Goal: Task Accomplishment & Management: Complete application form

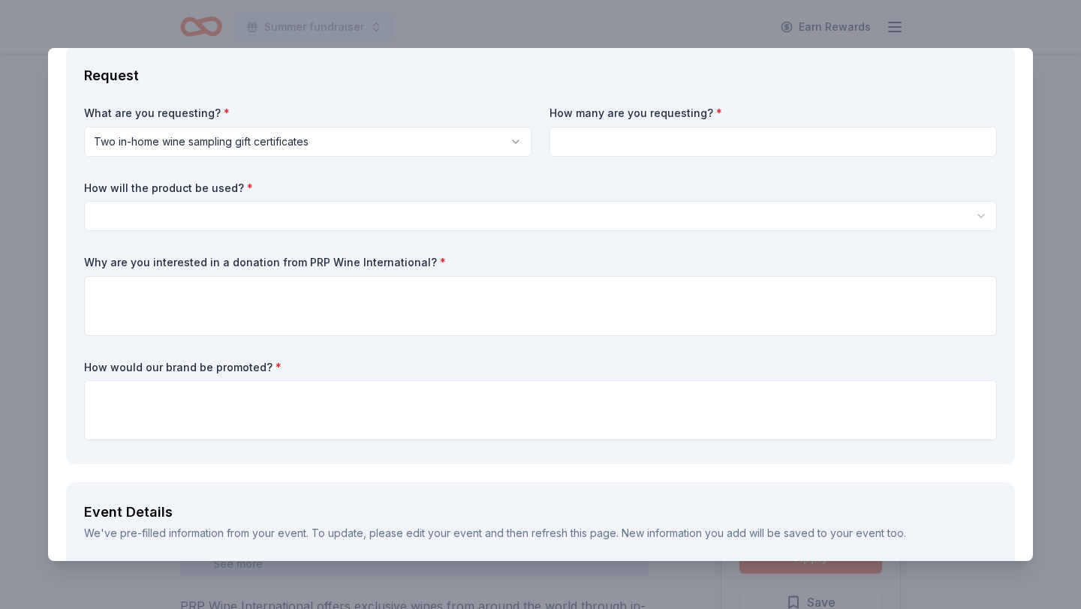
scroll to position [62, 0]
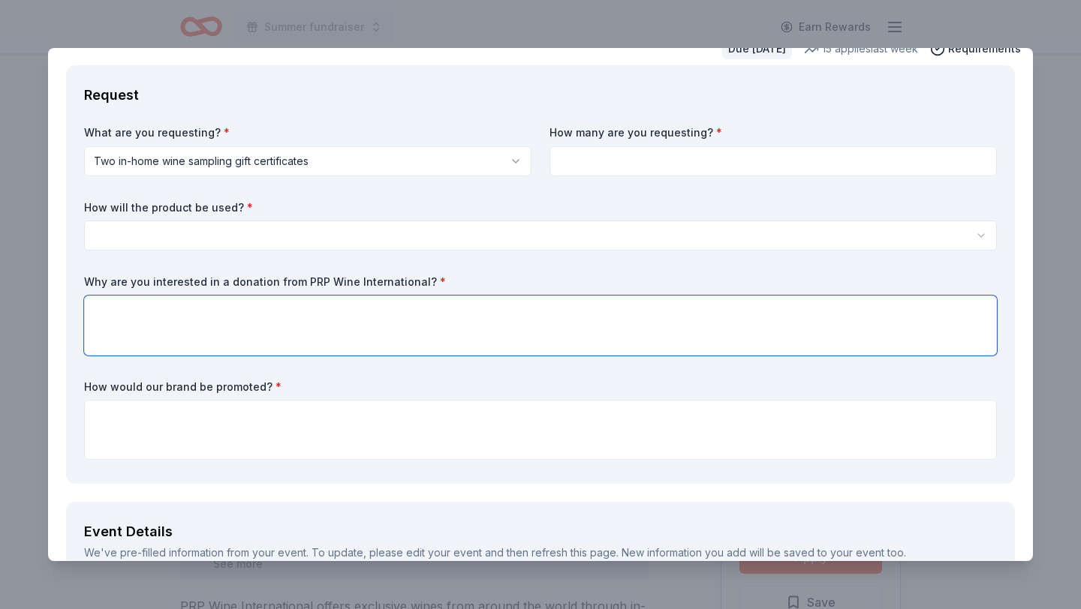
click at [427, 314] on textarea at bounding box center [540, 326] width 912 height 60
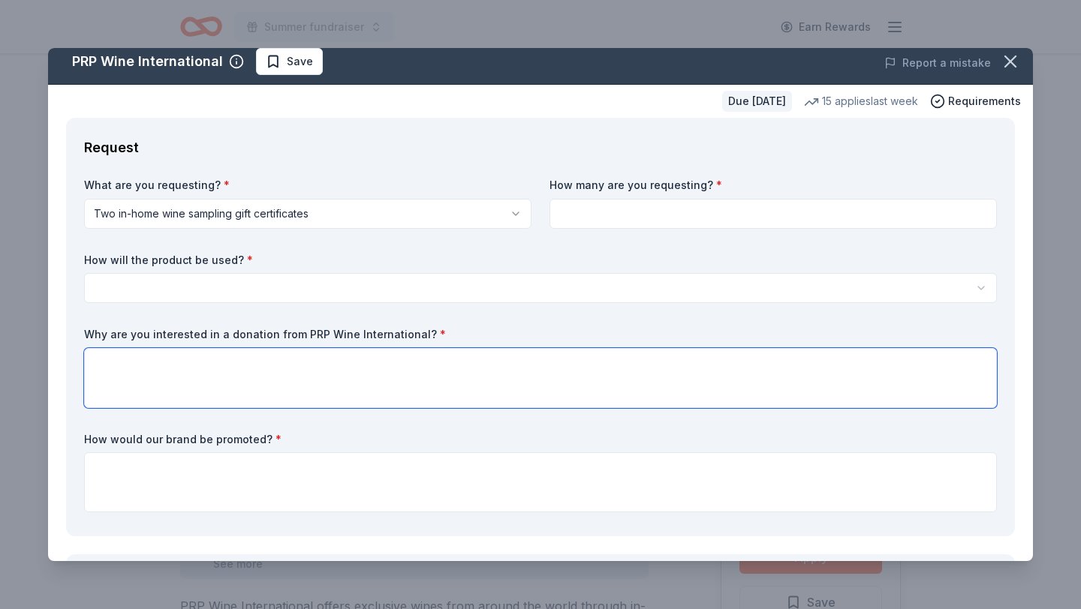
scroll to position [0, 0]
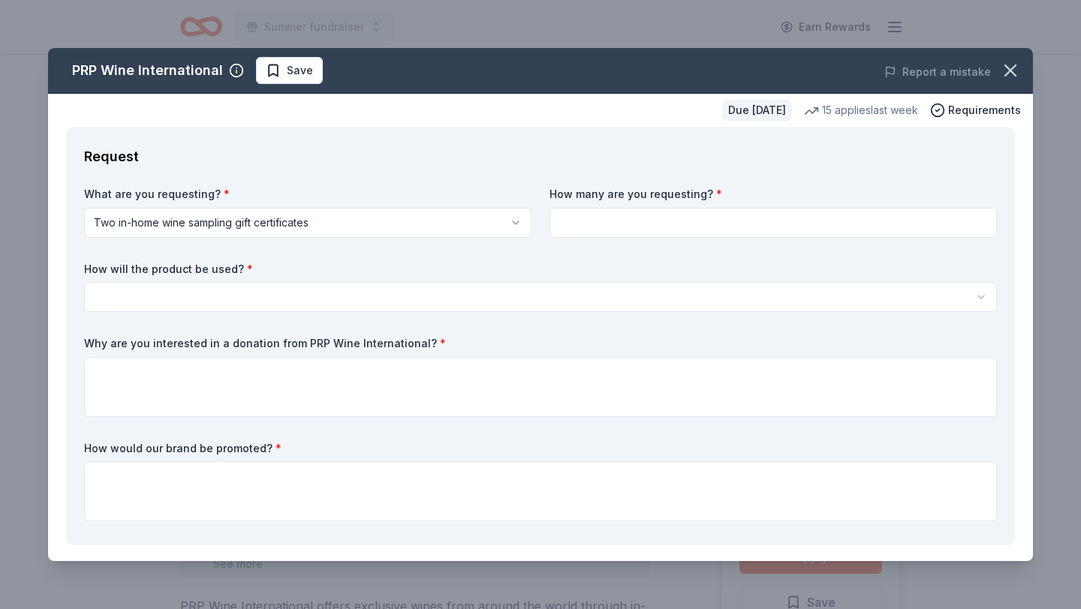
click at [643, 221] on input at bounding box center [772, 223] width 447 height 30
type input "5000"
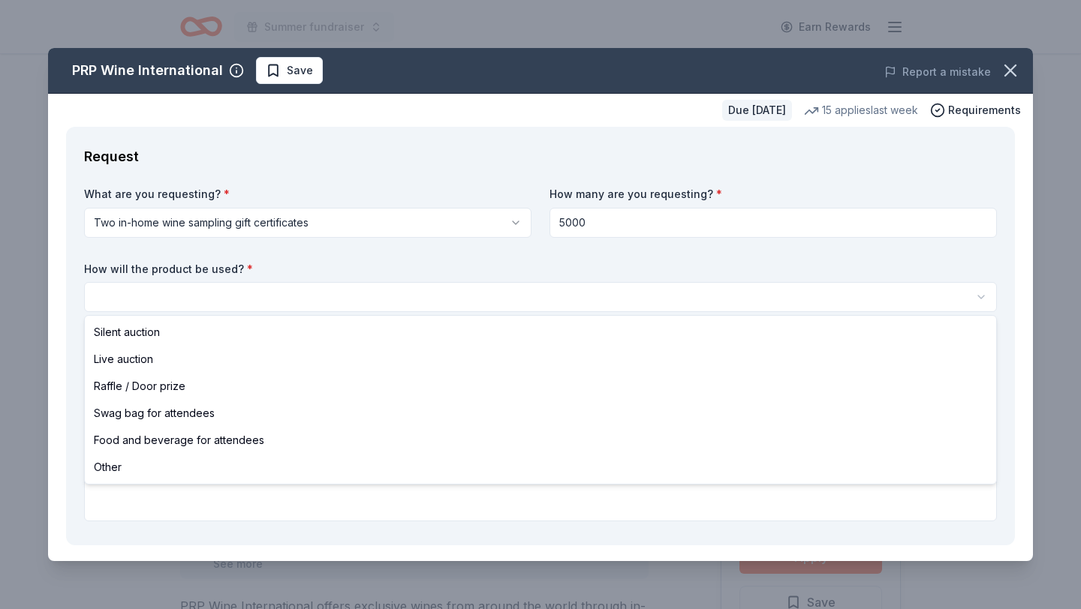
click at [357, 293] on html "Summer fundraiser Earn Rewards Due in 20 days Share PRP Wine International New …" at bounding box center [540, 304] width 1081 height 609
select select "foodAndBeverage"
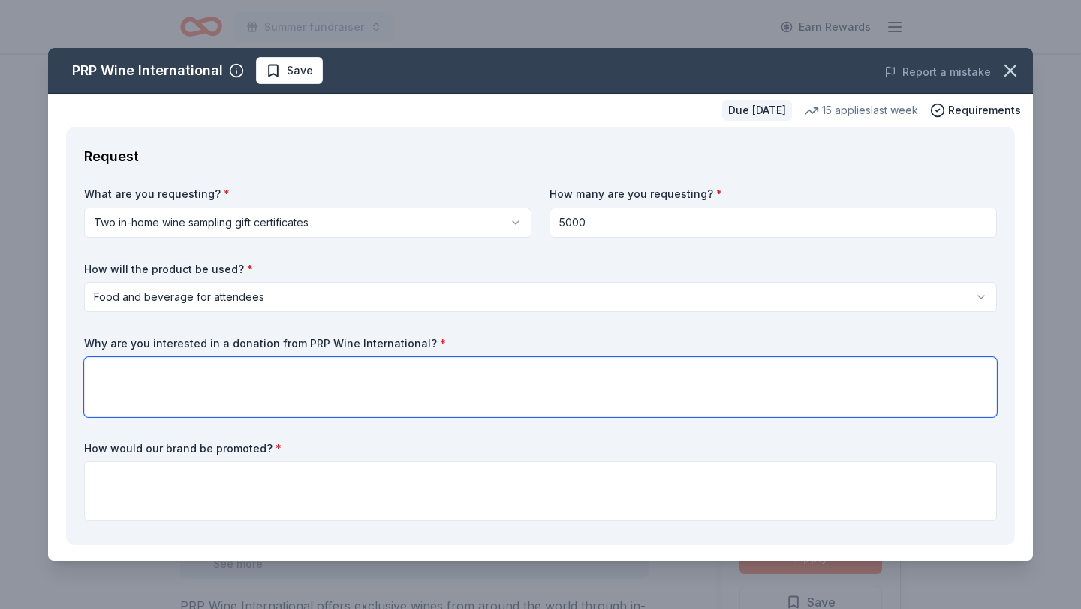
click at [188, 402] on textarea at bounding box center [540, 387] width 912 height 60
click at [203, 374] on textarea "it's will help us for ourbevent" at bounding box center [540, 387] width 912 height 60
click at [209, 374] on textarea "it's will help us for our bevent" at bounding box center [540, 387] width 912 height 60
type textarea "it's will help us for our event"
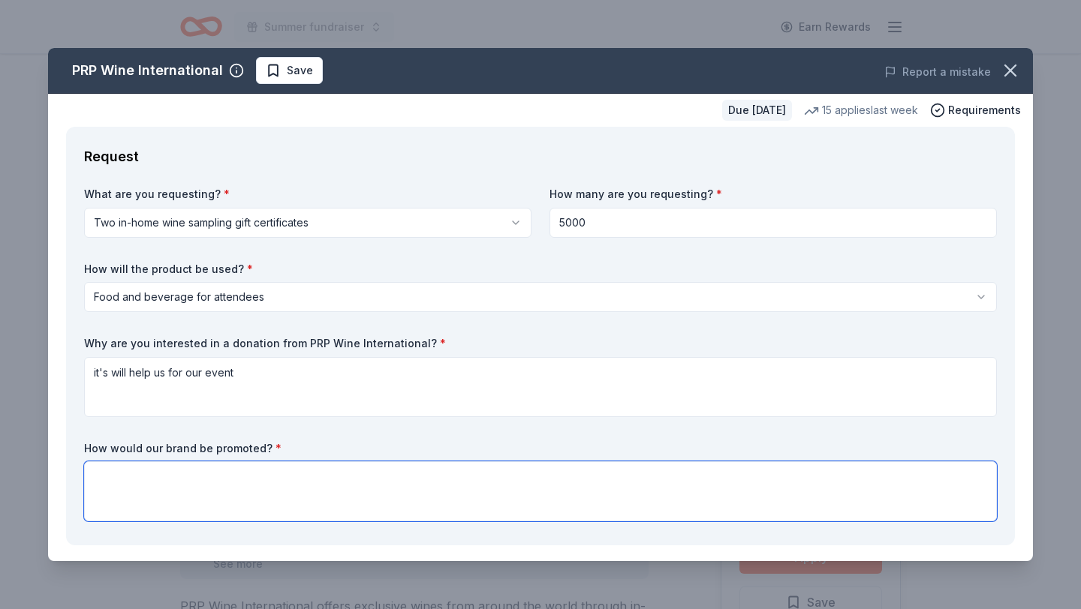
click at [255, 493] on textarea at bounding box center [540, 491] width 912 height 60
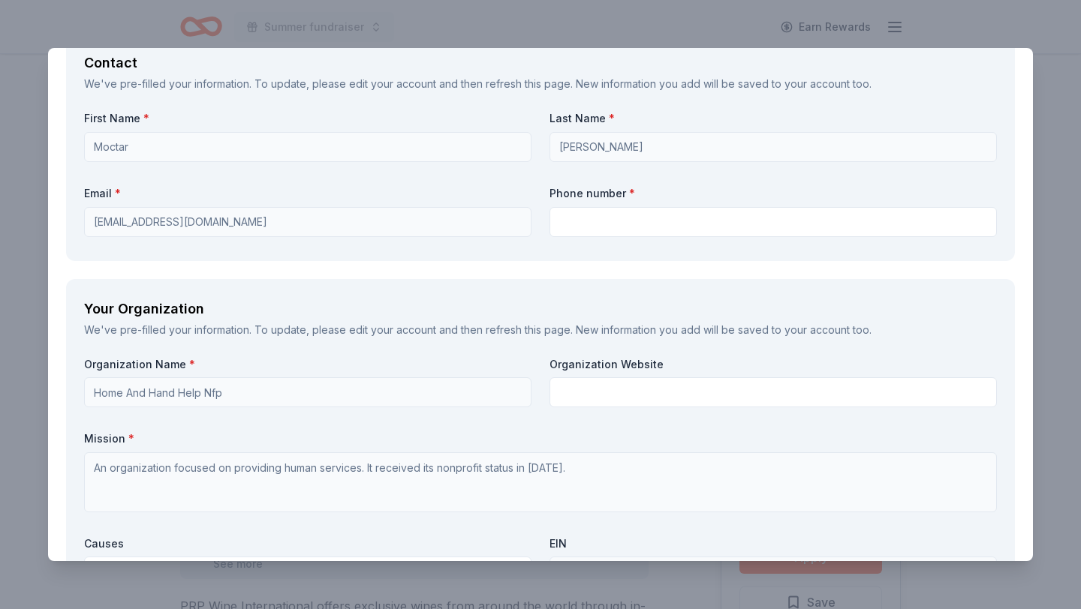
scroll to position [1113, 0]
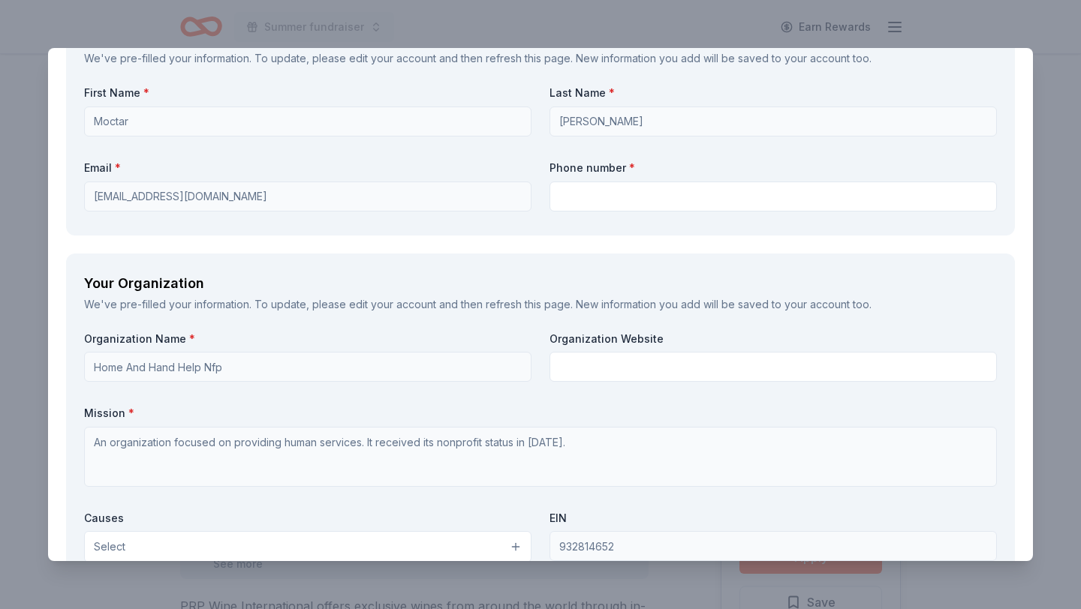
type textarea "will put your logo and information out for our attendees"
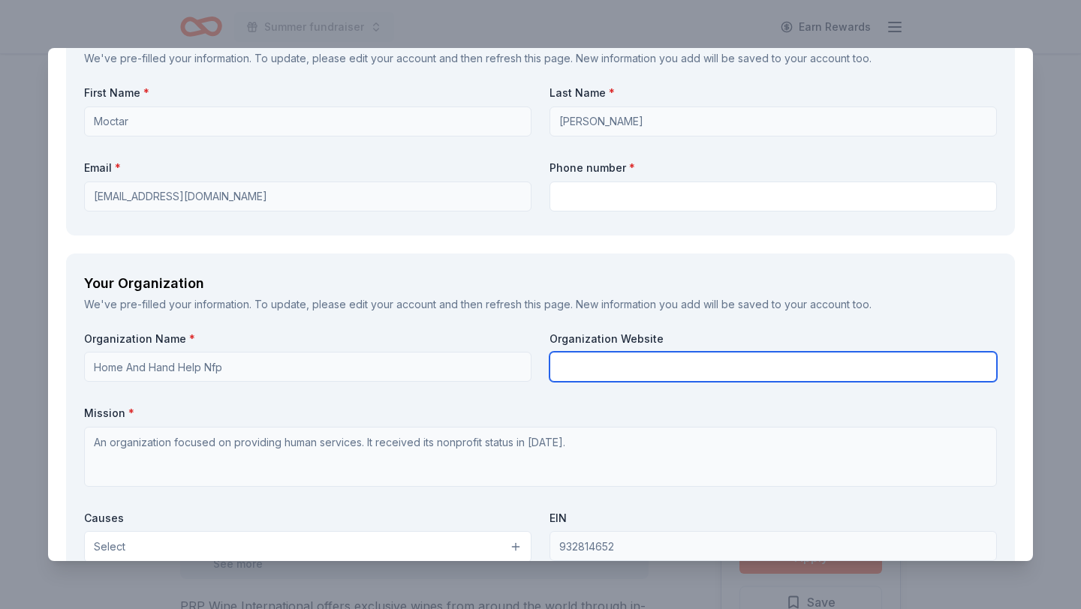
click at [622, 366] on input "text" at bounding box center [772, 367] width 447 height 30
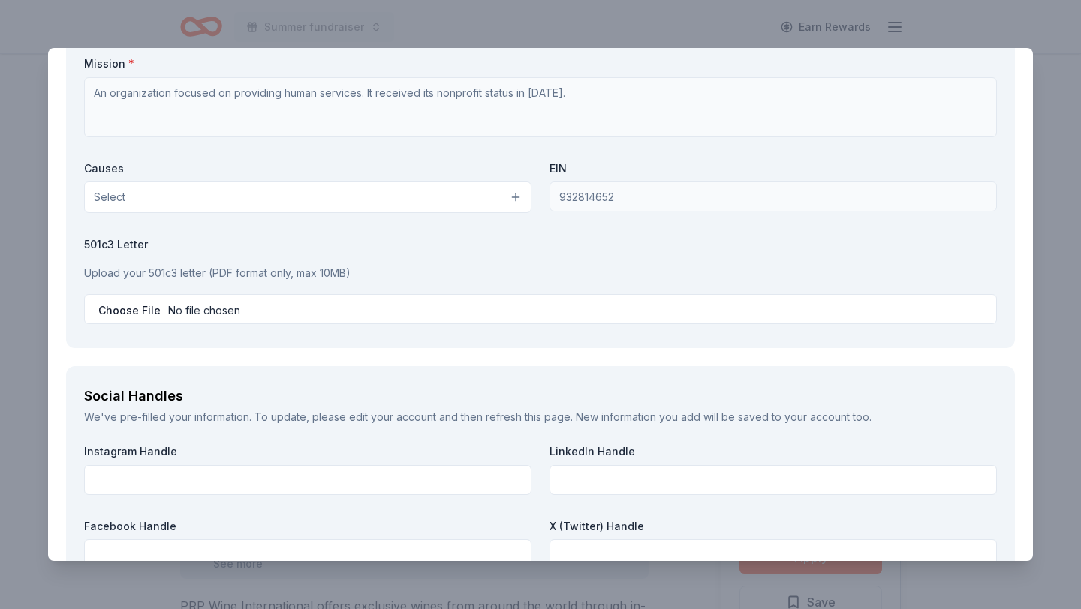
scroll to position [1465, 0]
type input "homesandhands.org"
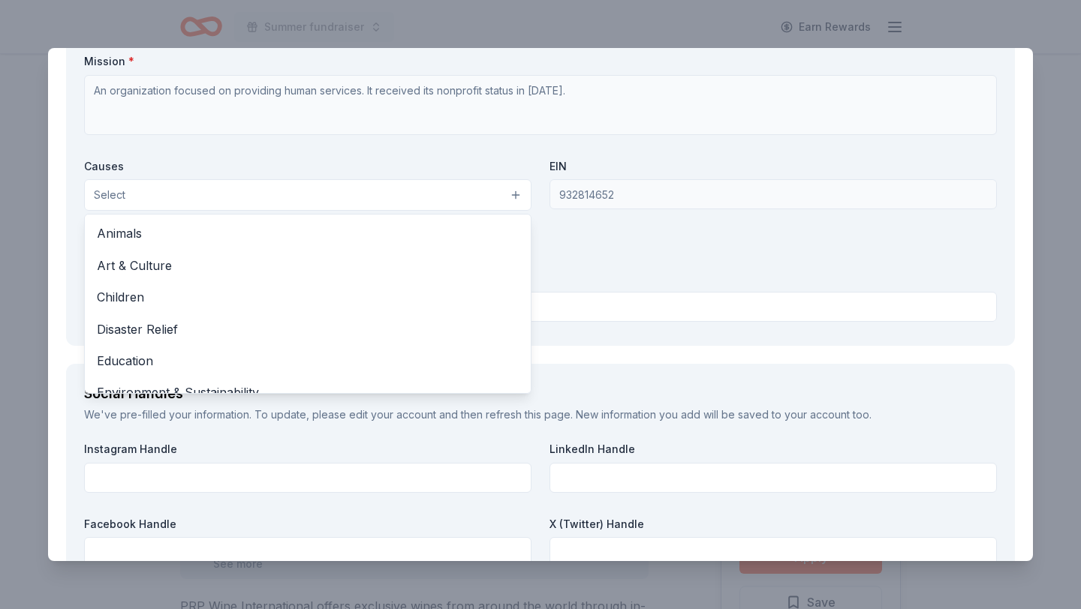
click at [518, 188] on button "Select" at bounding box center [307, 195] width 447 height 32
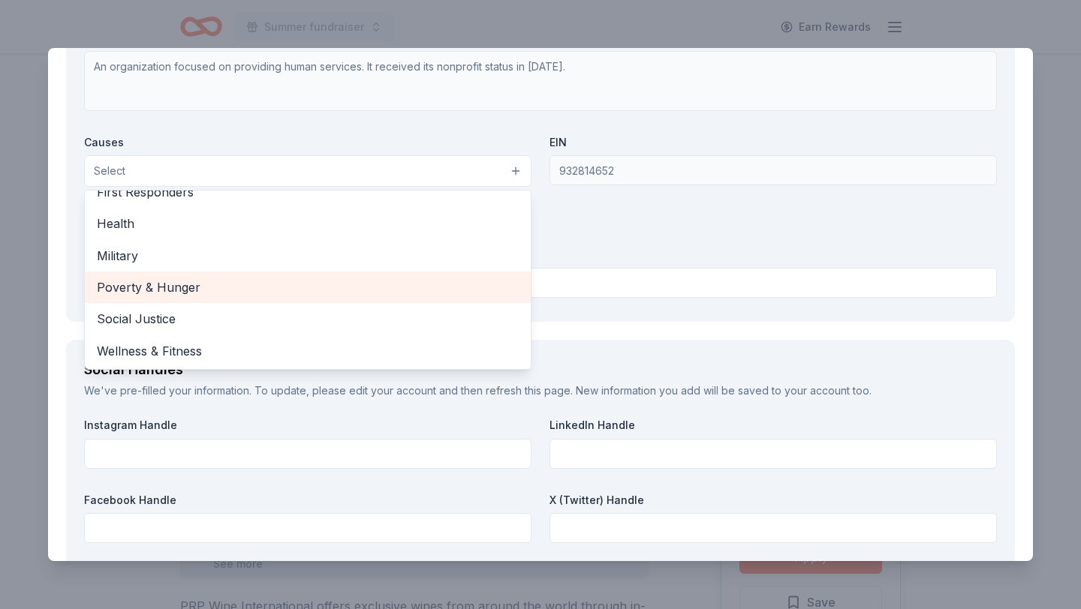
scroll to position [1490, 0]
click at [221, 284] on span "Poverty & Hunger" at bounding box center [308, 287] width 422 height 20
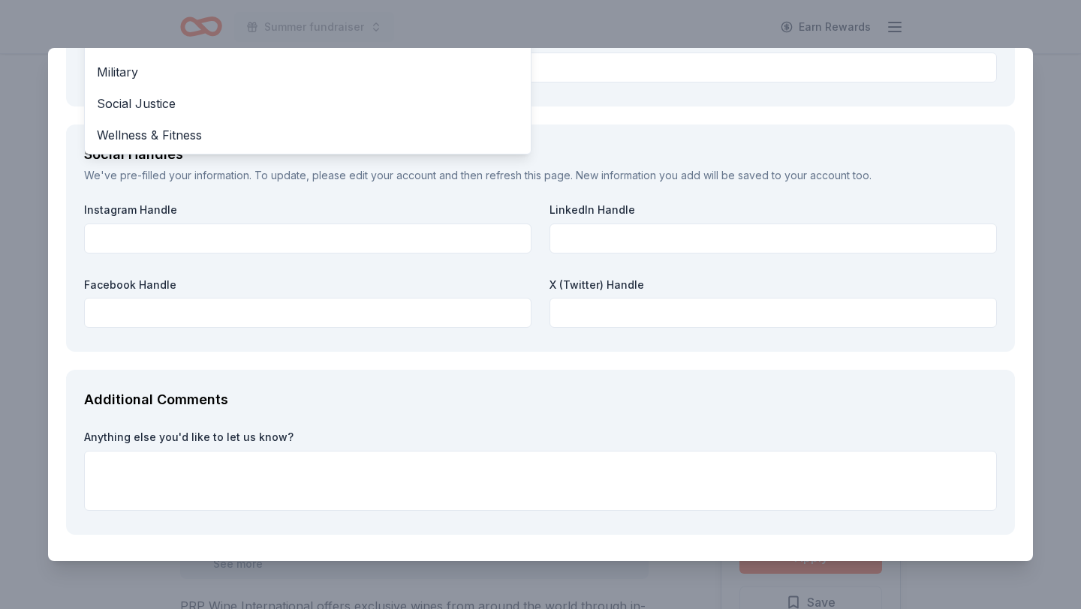
scroll to position [1757, 0]
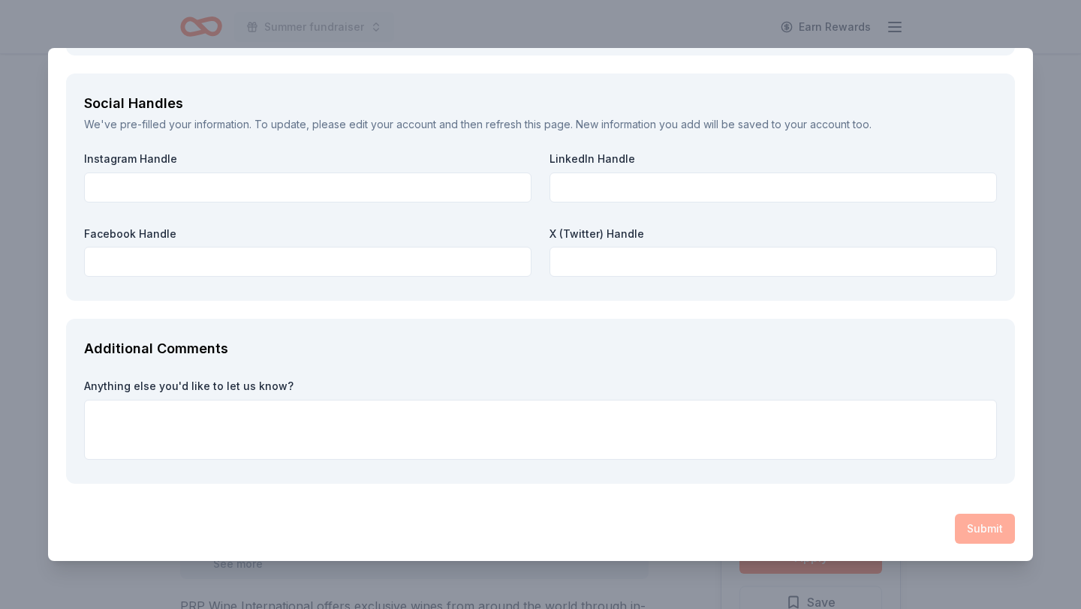
scroll to position [1356, 0]
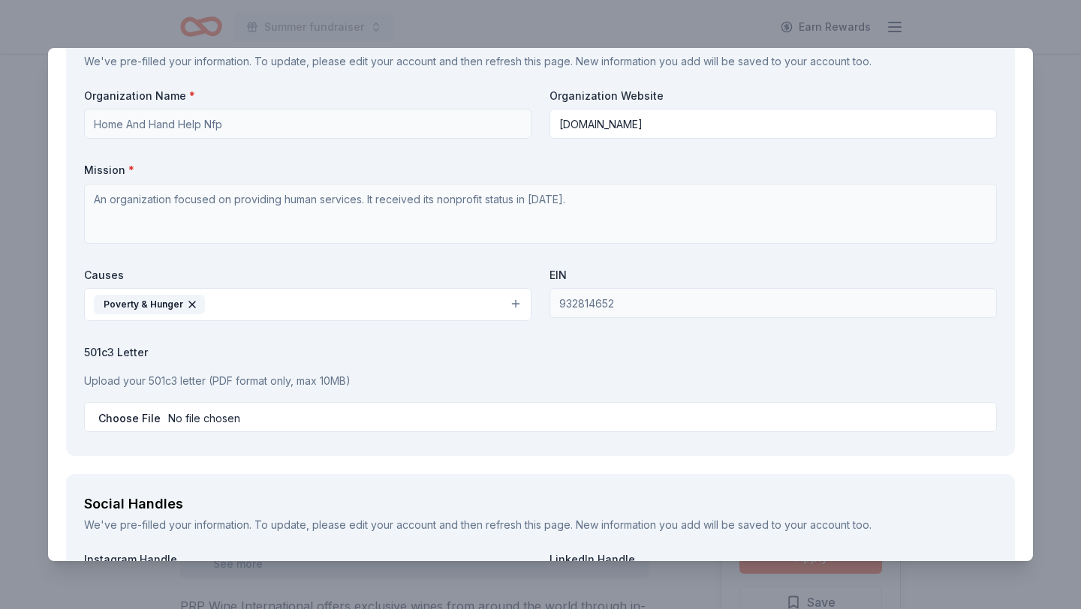
click at [984, 533] on div "We've pre-filled your information. To update, please edit your account and then…" at bounding box center [540, 525] width 912 height 18
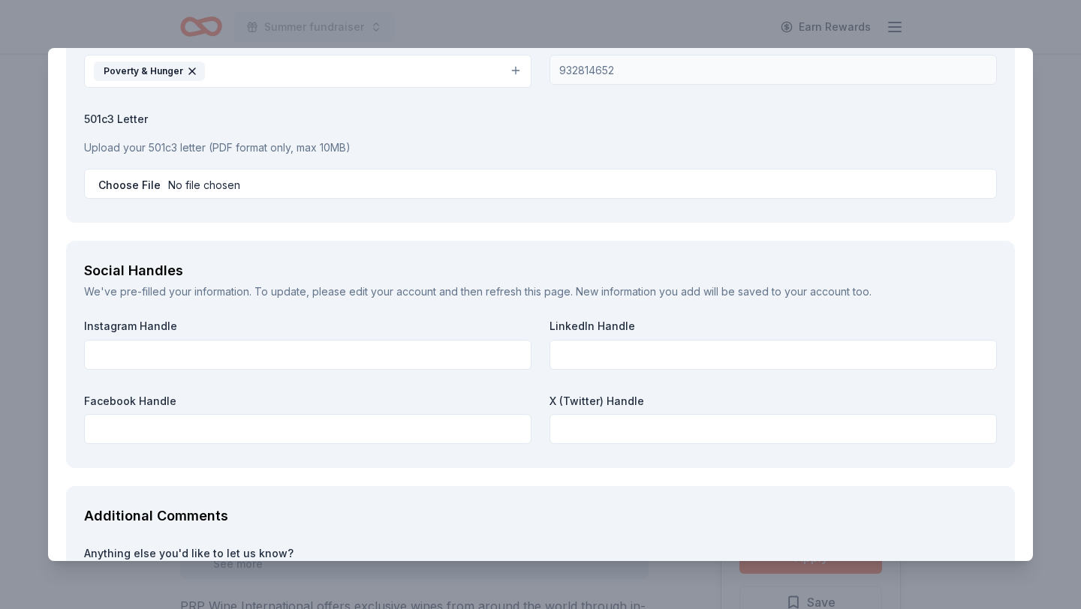
scroll to position [1601, 0]
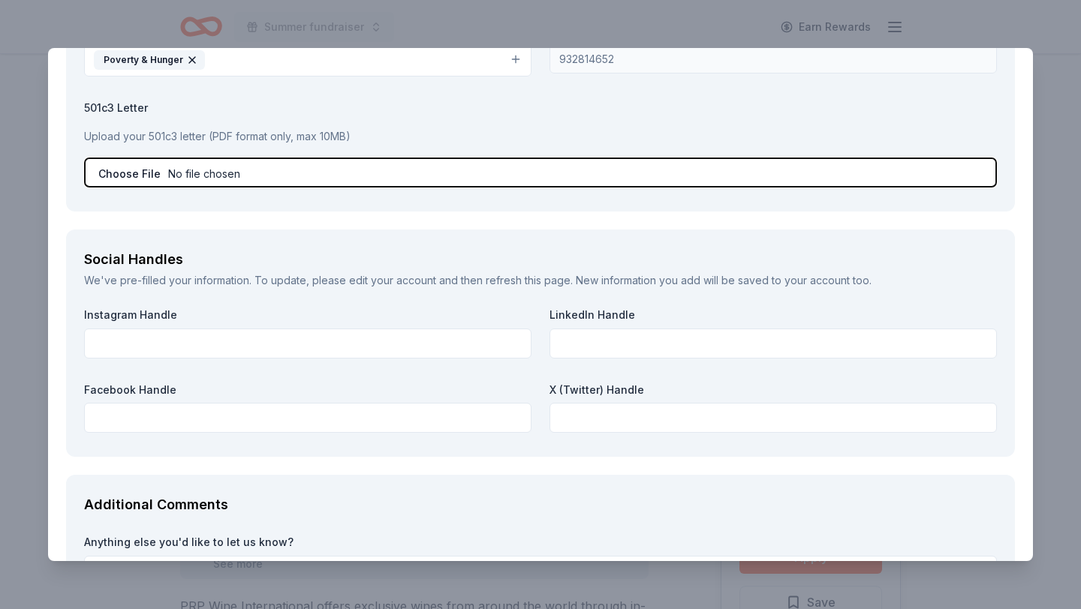
click at [203, 172] on input "file" at bounding box center [540, 173] width 912 height 30
type input "C:\fakepath\Approval letter 501c3.pdf"
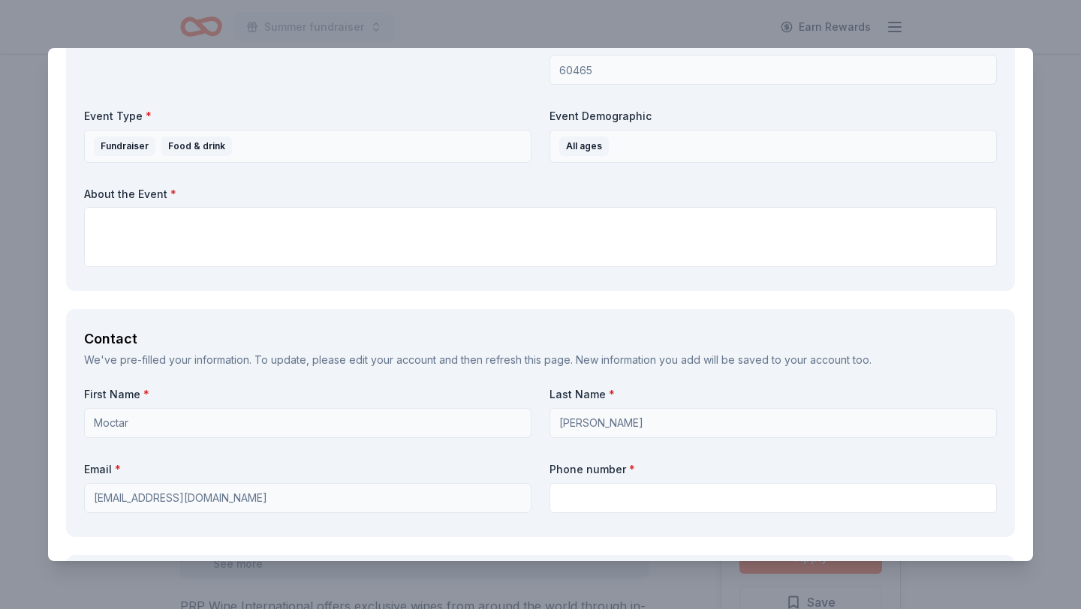
scroll to position [806, 0]
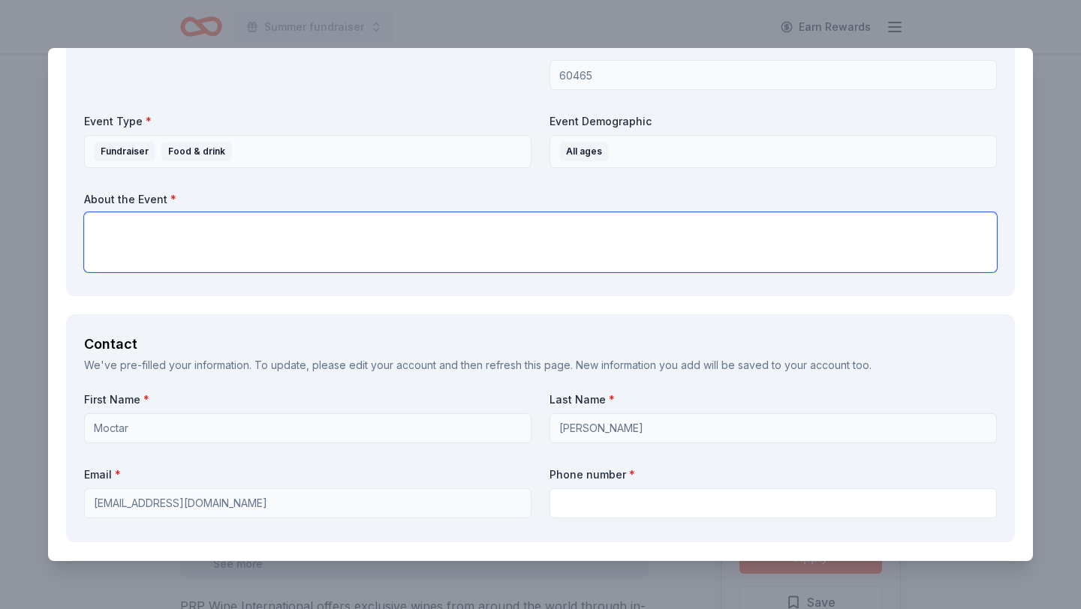
click at [312, 251] on textarea at bounding box center [540, 242] width 912 height 60
click at [92, 229] on textarea "Fundsraier" at bounding box center [540, 242] width 912 height 60
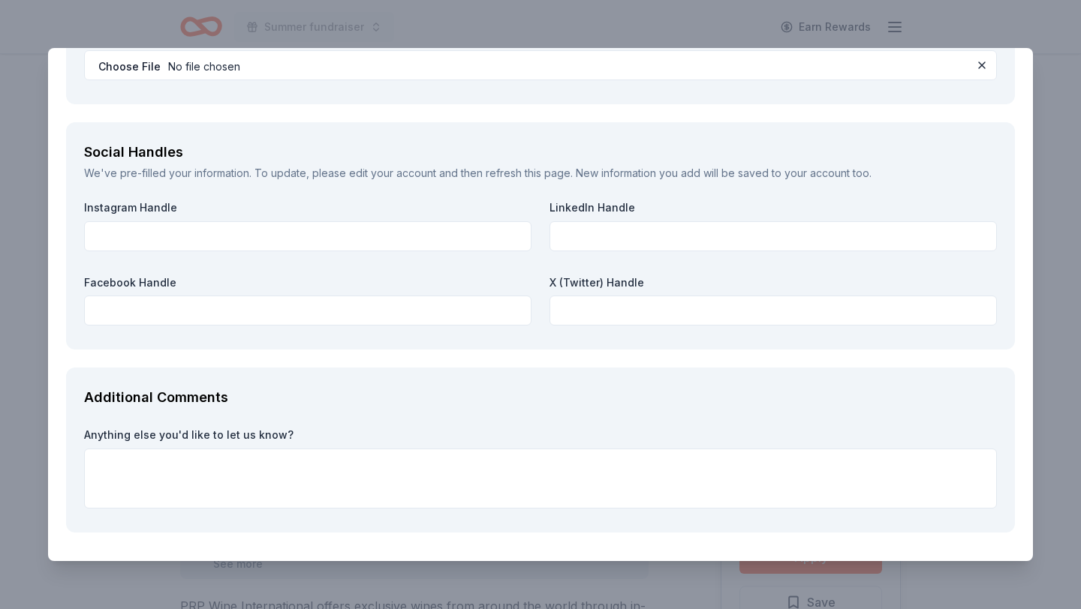
scroll to position [1757, 0]
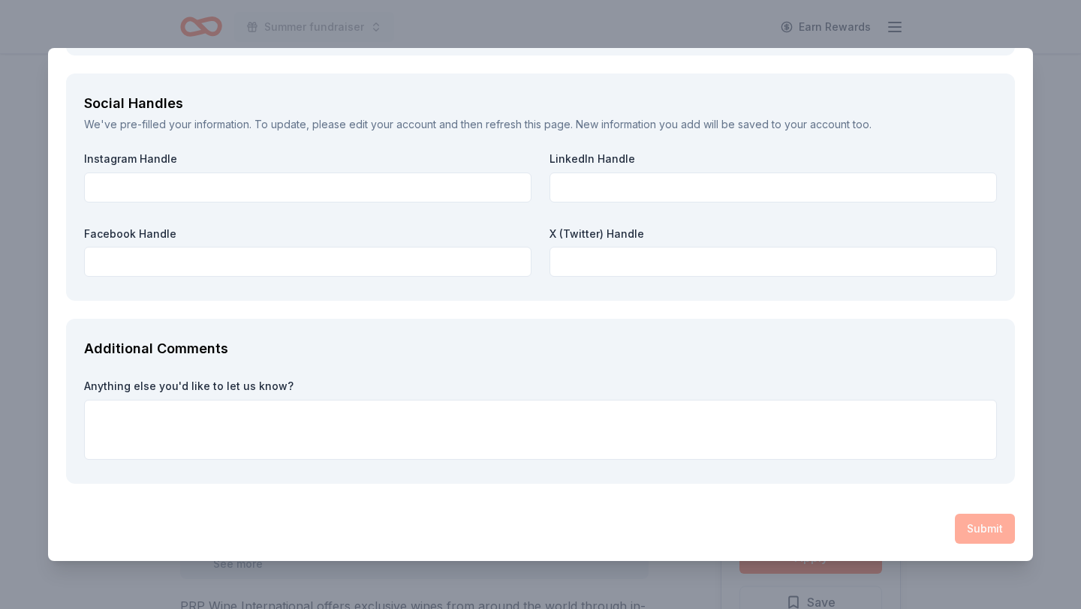
type textarea "sumner Fundraiser"
click at [989, 522] on div "Submit" at bounding box center [540, 529] width 948 height 30
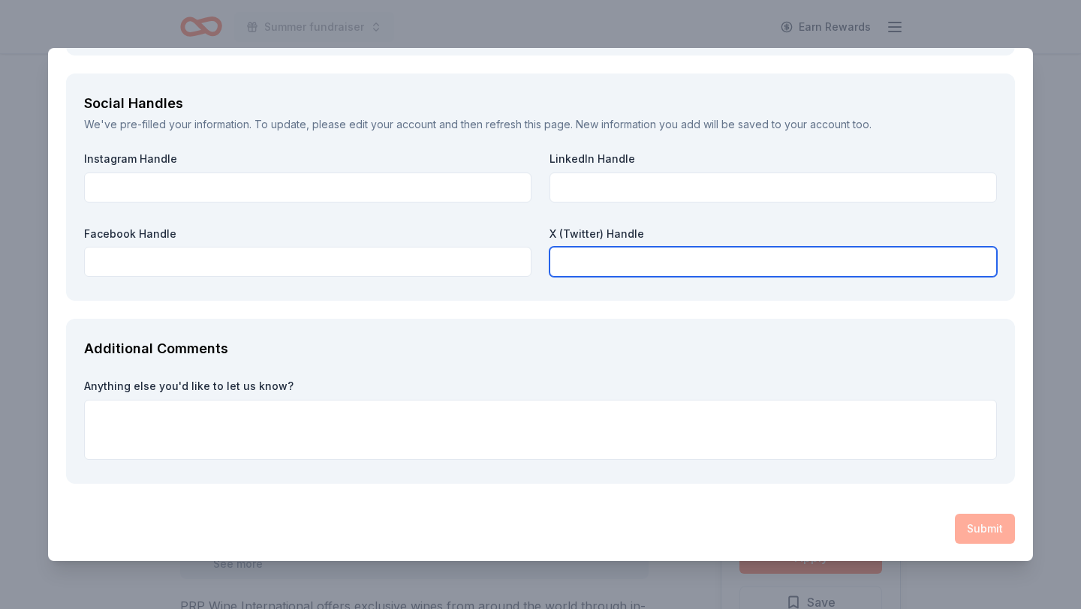
click at [683, 260] on input "text" at bounding box center [772, 262] width 447 height 30
type input "n"
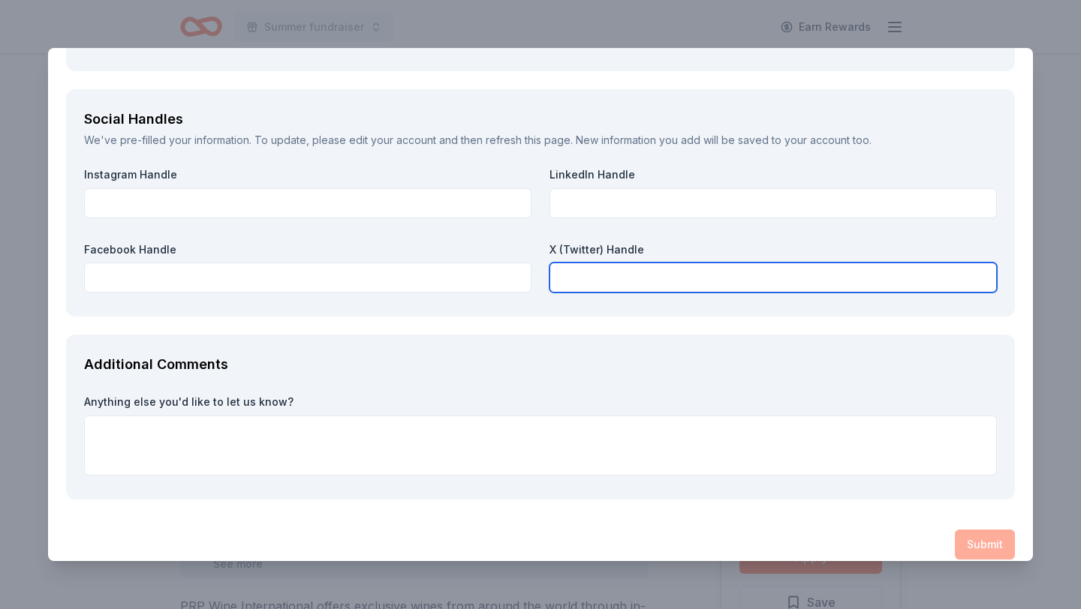
scroll to position [1747, 0]
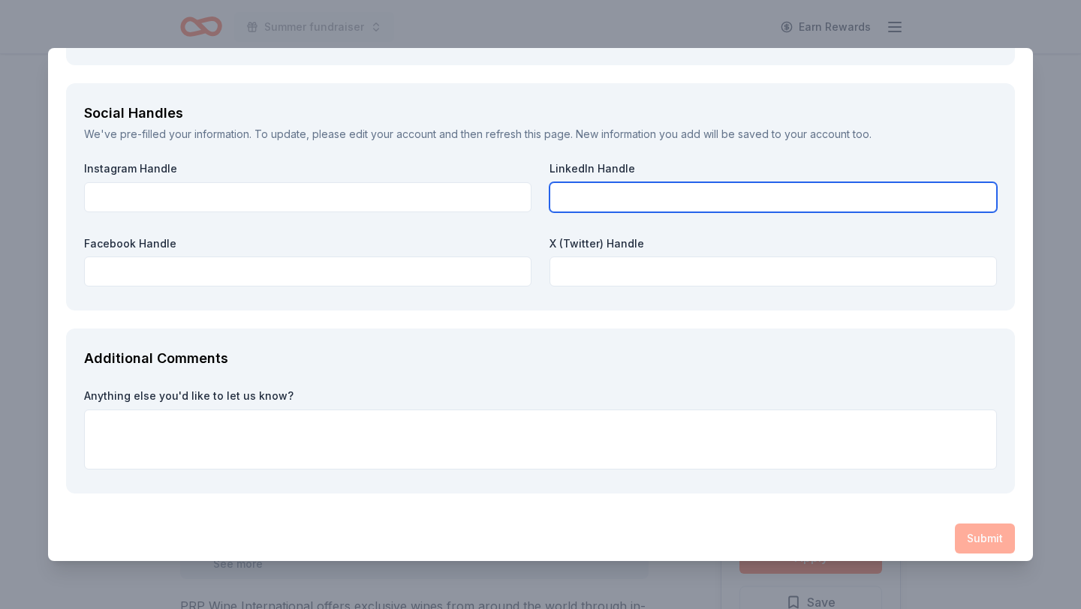
click at [681, 188] on input "text" at bounding box center [772, 197] width 447 height 30
type input "v"
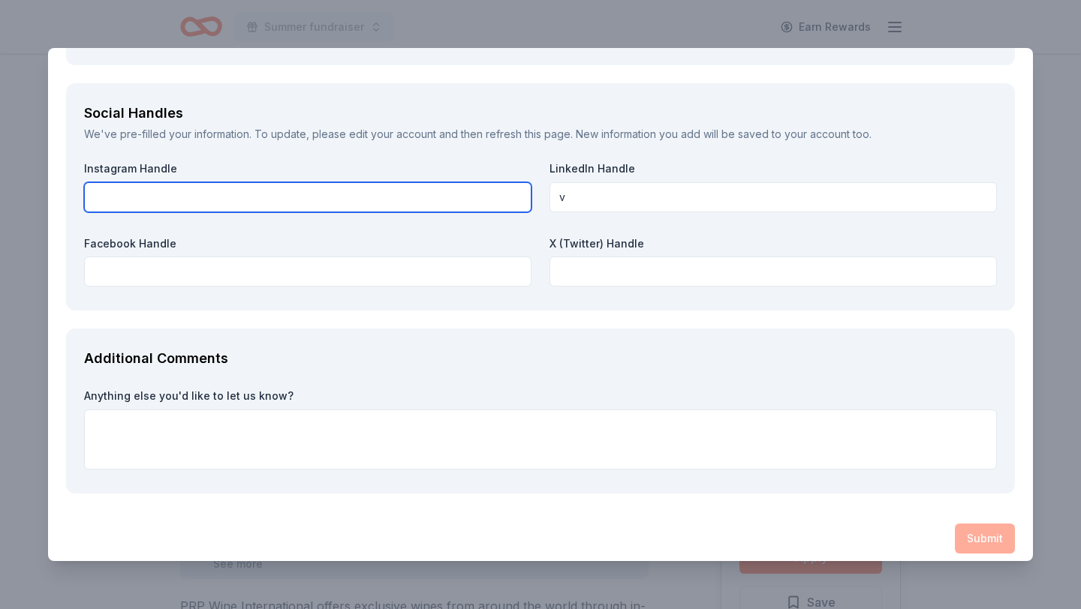
click at [396, 194] on input "text" at bounding box center [307, 197] width 447 height 30
type input "c"
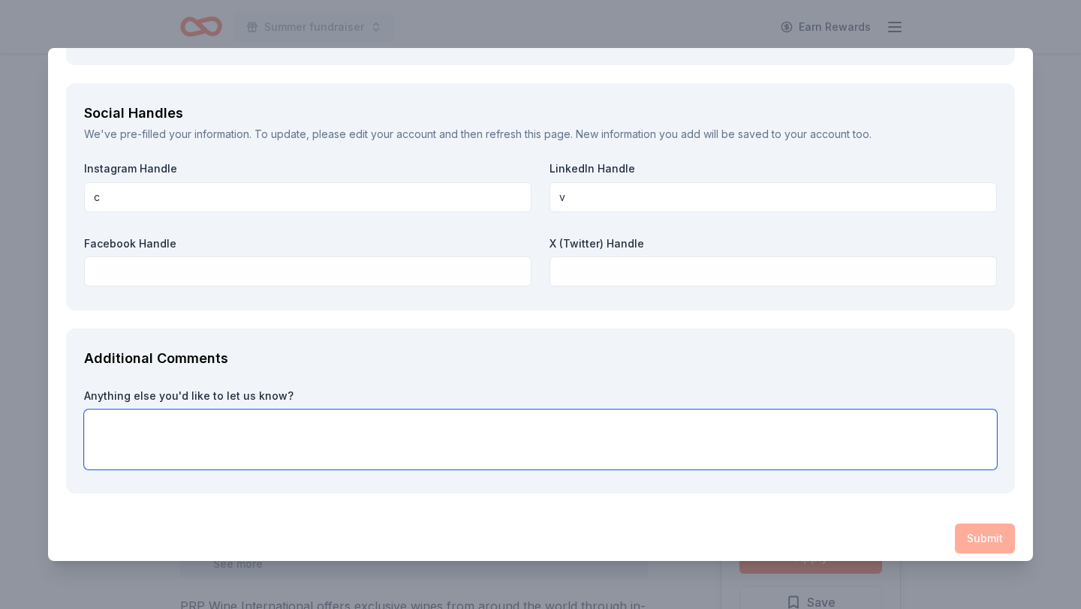
click at [197, 434] on textarea at bounding box center [540, 440] width 912 height 60
type textarea "x"
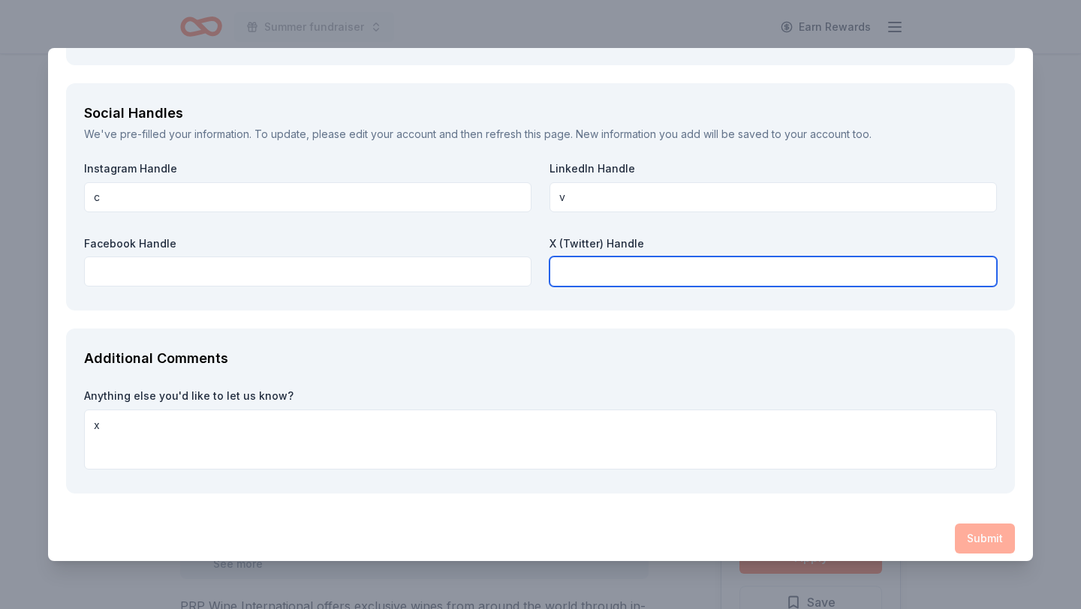
click at [604, 271] on input "text" at bounding box center [772, 272] width 447 height 30
type input "v"
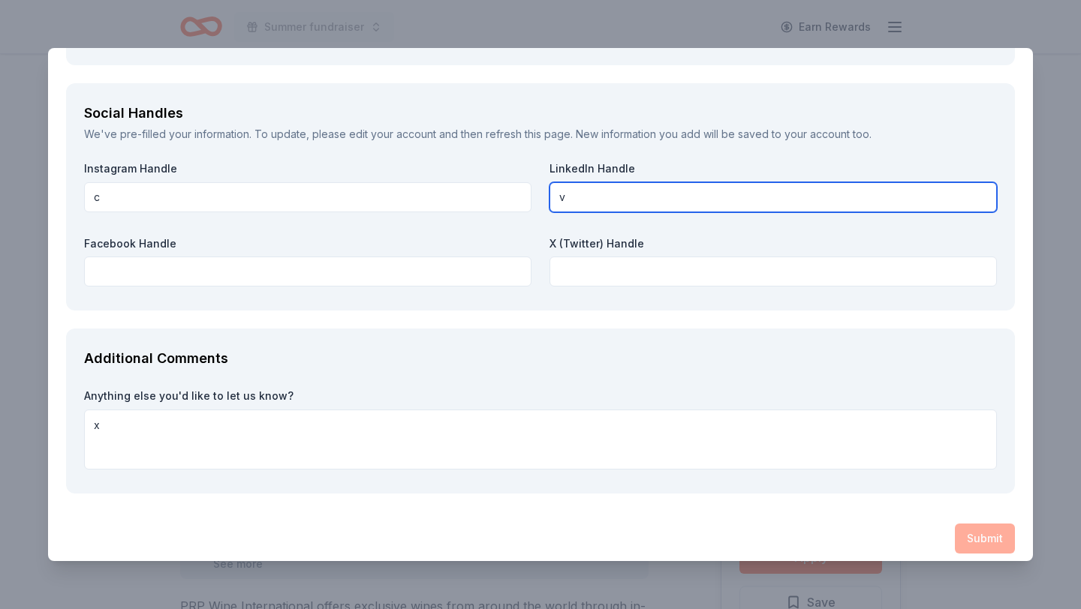
click at [596, 200] on input "v" at bounding box center [772, 197] width 447 height 30
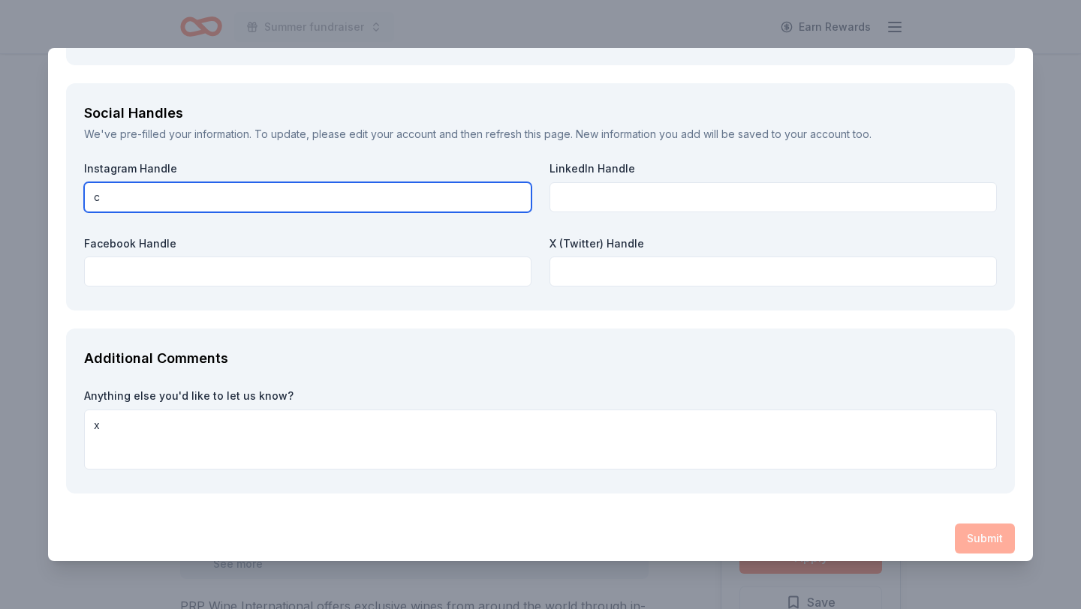
click at [121, 197] on input "c" at bounding box center [307, 197] width 447 height 30
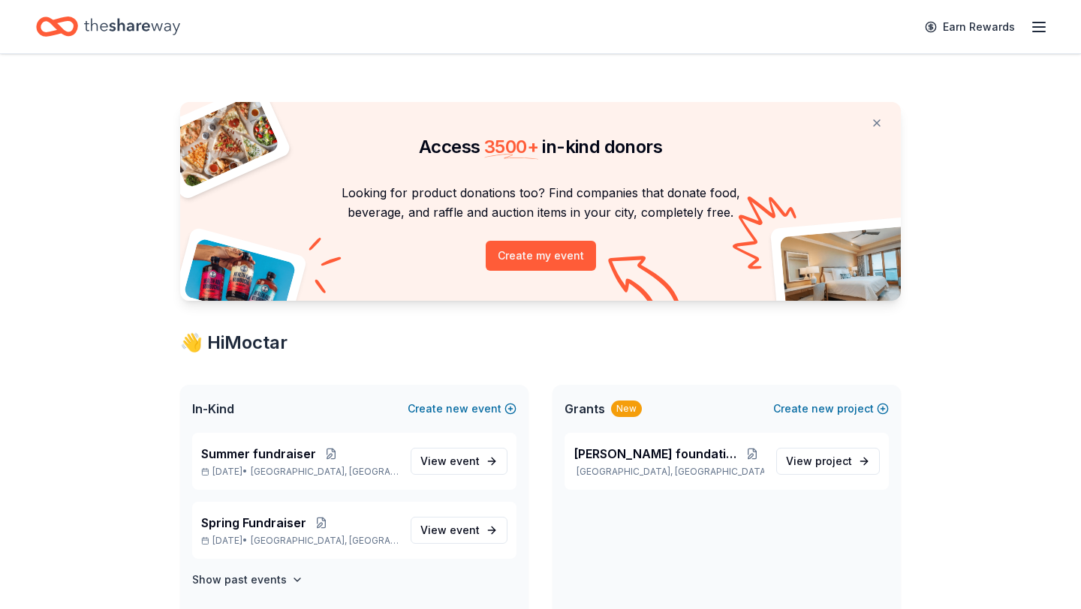
scroll to position [627, 0]
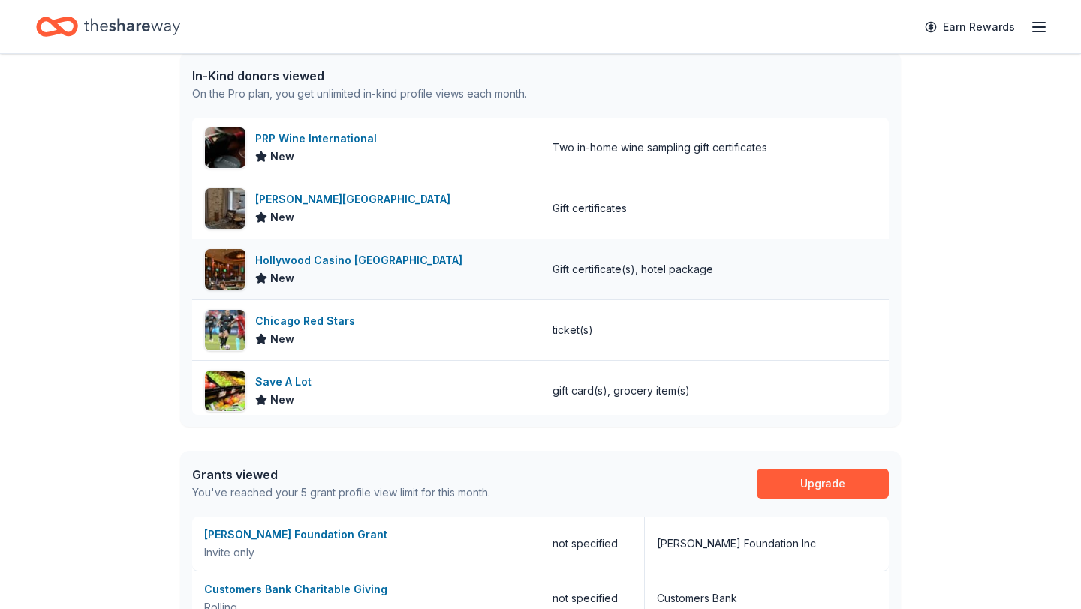
click at [387, 266] on div "Hollywood Casino [GEOGRAPHIC_DATA]" at bounding box center [361, 260] width 213 height 18
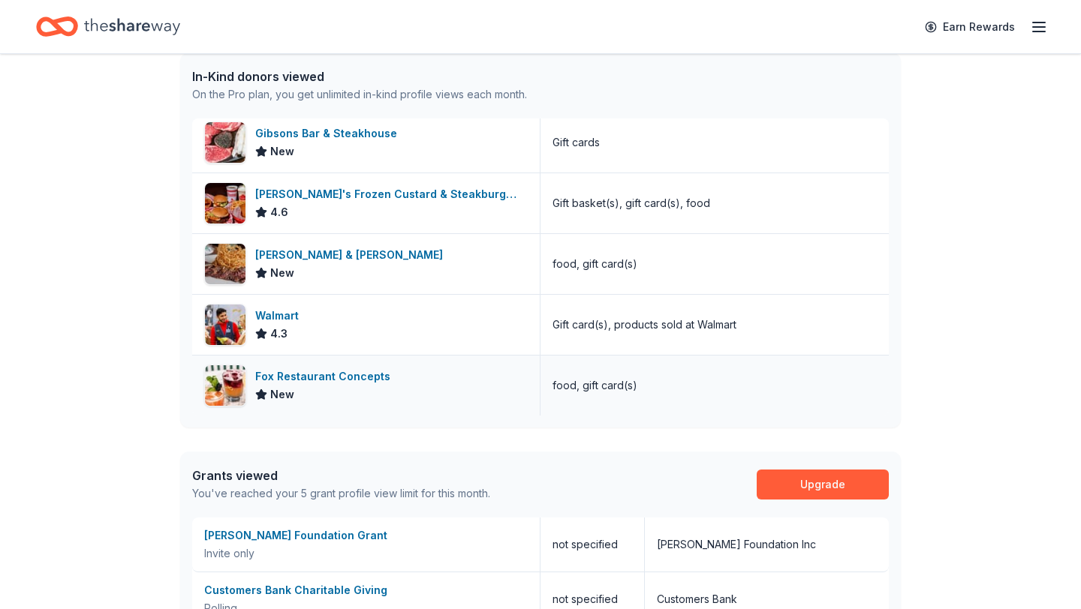
scroll to position [804, 0]
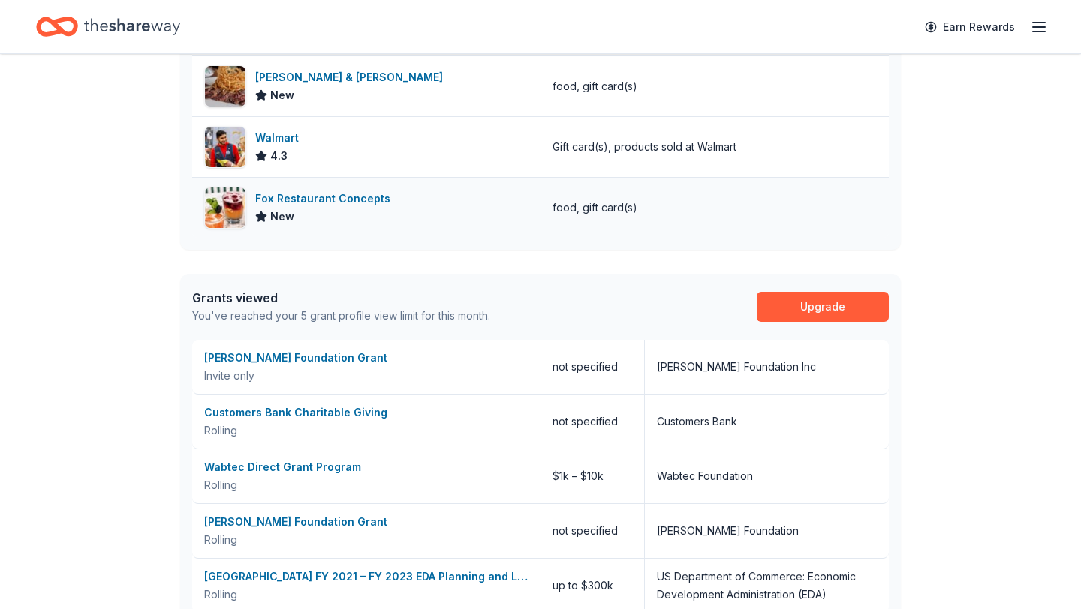
click at [351, 217] on div "New" at bounding box center [325, 217] width 141 height 18
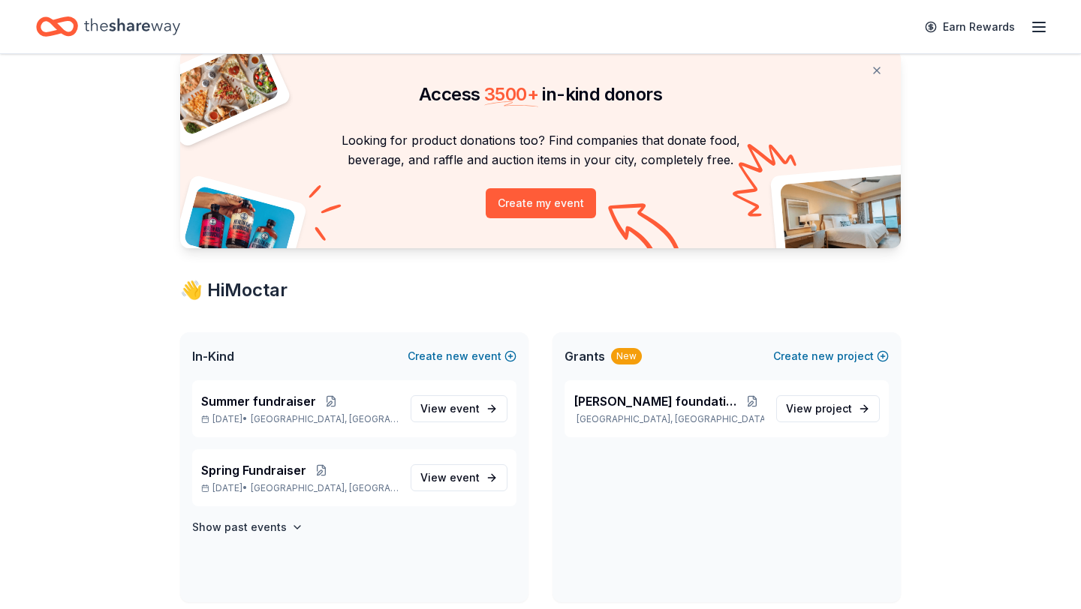
scroll to position [0, 0]
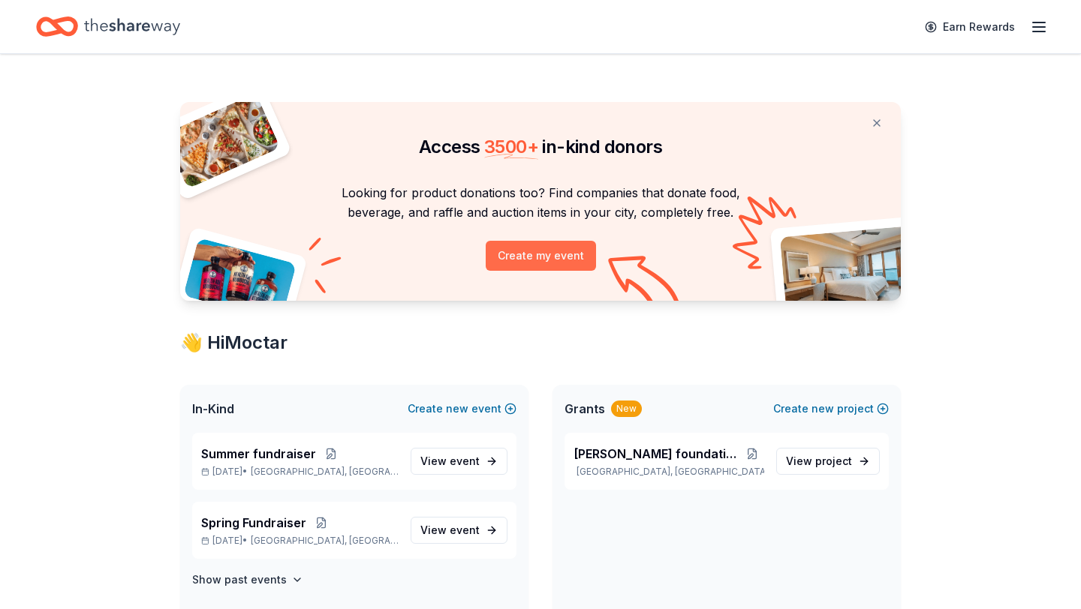
click at [549, 248] on button "Create my event" at bounding box center [540, 256] width 110 height 30
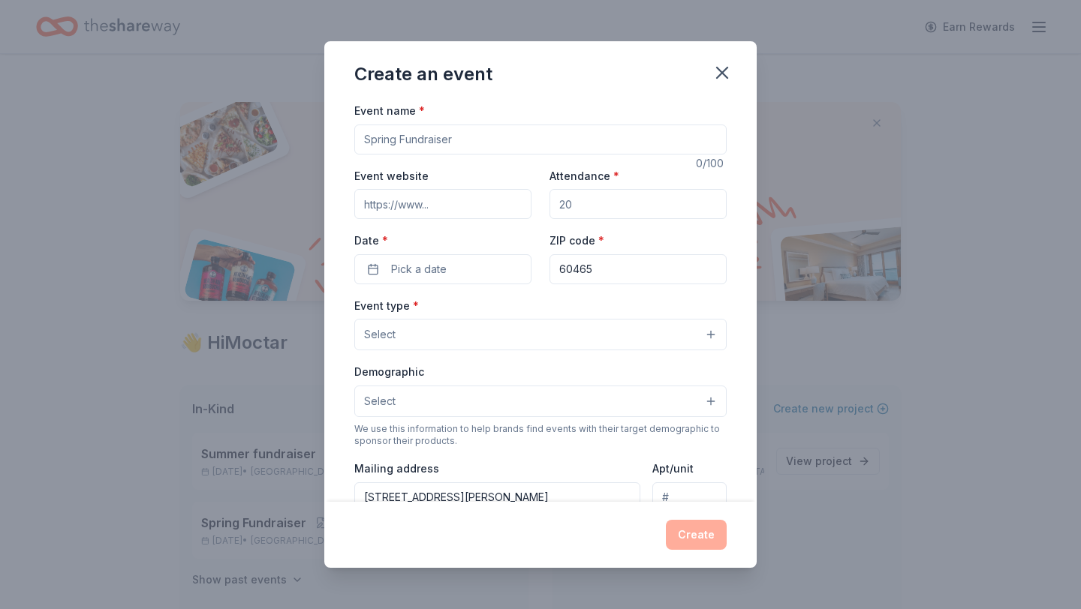
click at [458, 137] on input "Event name *" at bounding box center [540, 140] width 372 height 30
type input "Summer fundsraiser"
click at [425, 211] on input "Event website" at bounding box center [442, 204] width 177 height 30
type input "www.homesandhands.org"
click at [591, 206] on input "Attendance *" at bounding box center [637, 204] width 177 height 30
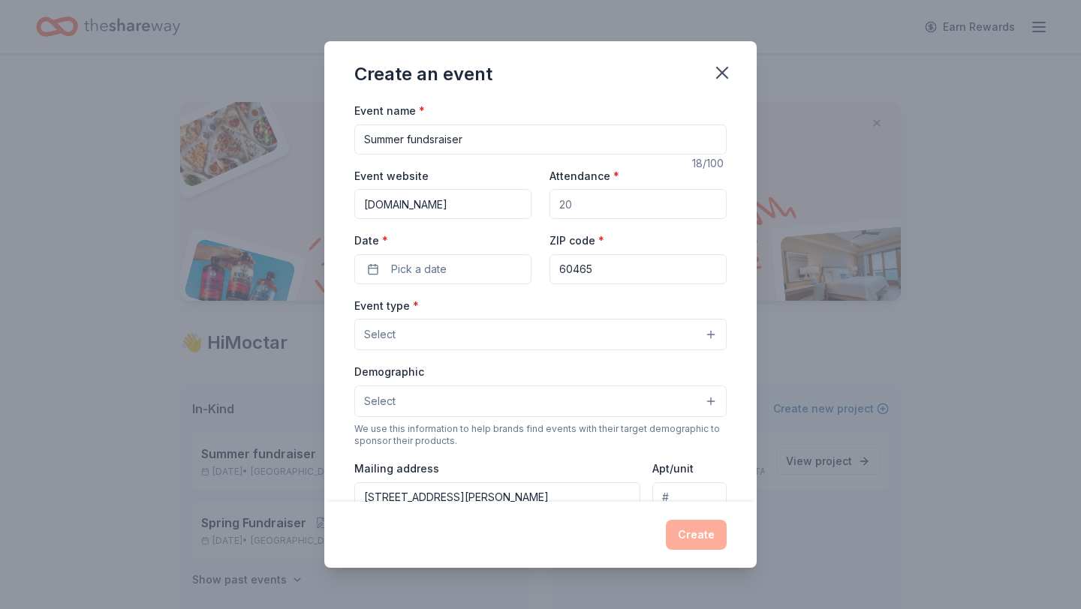
click at [591, 206] on input "Attendance *" at bounding box center [637, 204] width 177 height 30
click at [578, 206] on input "Attendance *" at bounding box center [637, 204] width 177 height 30
click at [571, 201] on input "Attendance *" at bounding box center [637, 204] width 177 height 30
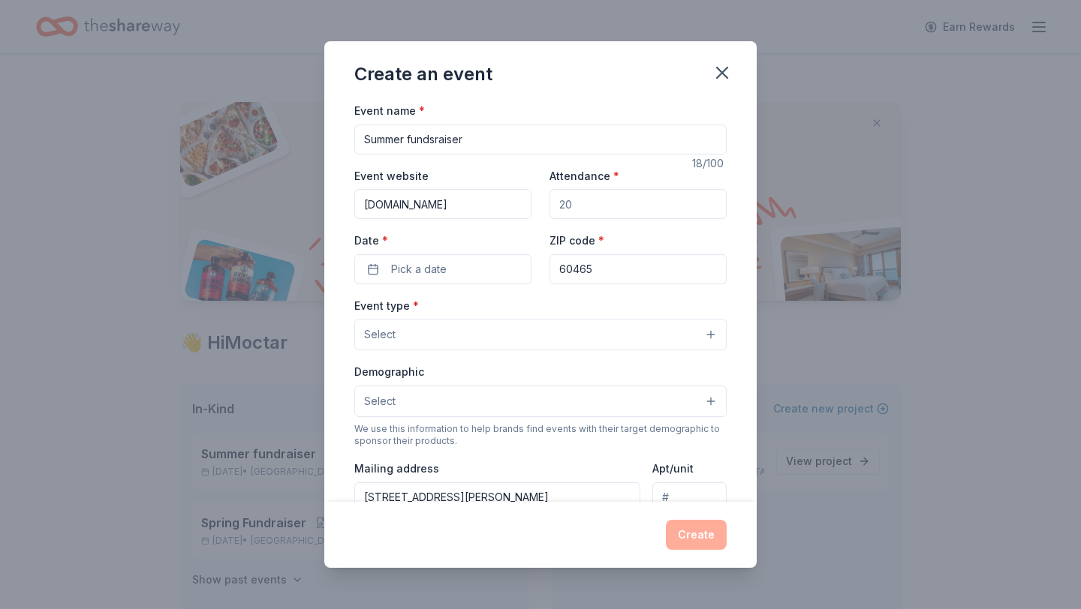
click at [578, 201] on input "Attendance *" at bounding box center [637, 204] width 177 height 30
click at [575, 205] on input "Attendance *" at bounding box center [637, 204] width 177 height 30
type input "100"
click at [717, 332] on button "Select" at bounding box center [540, 335] width 372 height 32
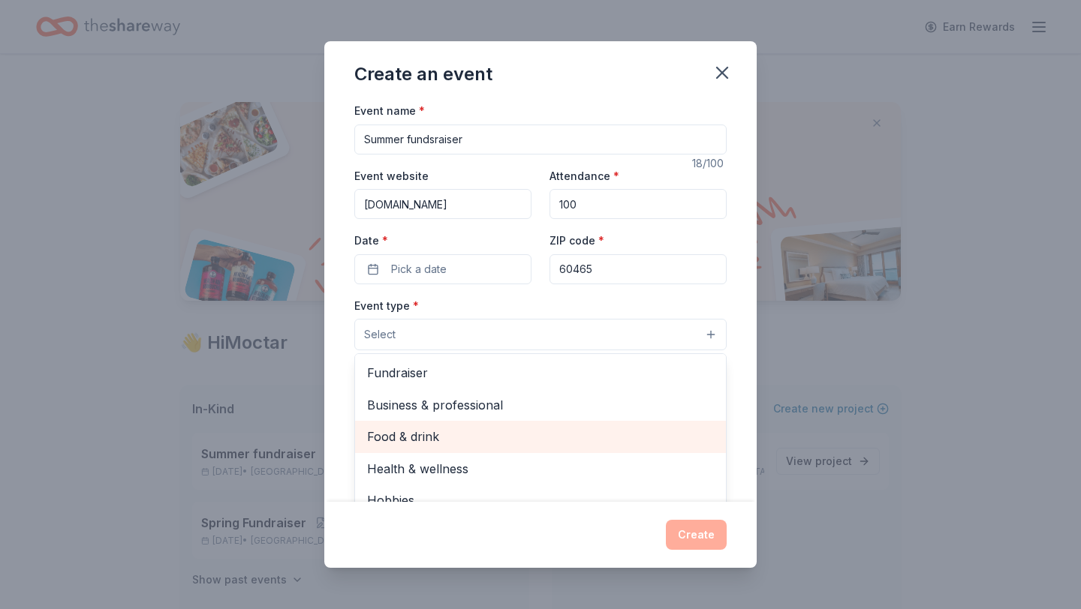
click at [433, 437] on span "Food & drink" at bounding box center [540, 437] width 347 height 20
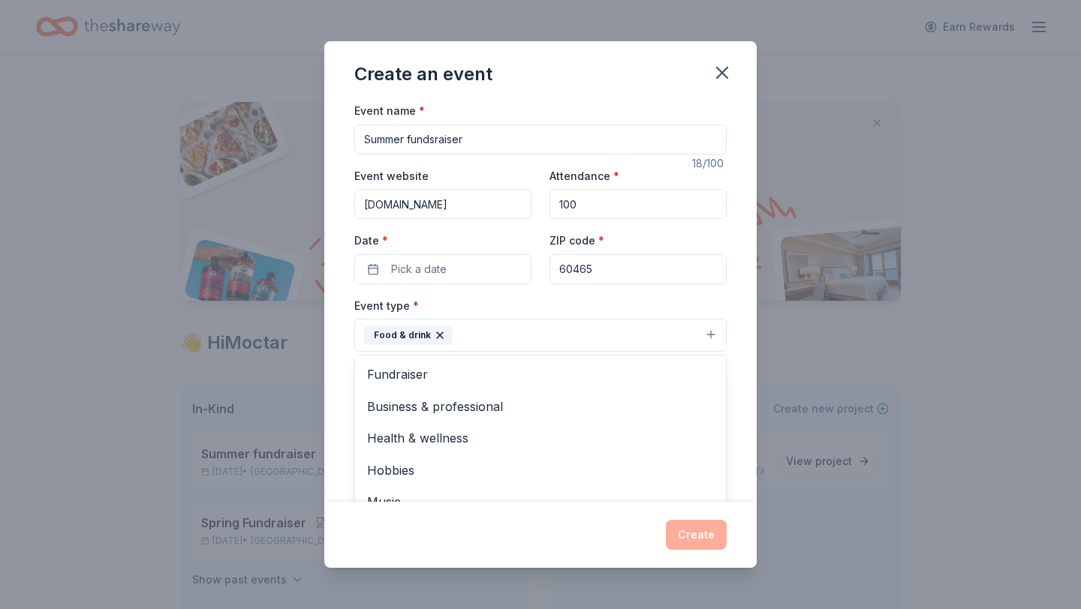
click at [455, 270] on div "Event name * Summer fundsraiser 18 /100 Event website www.homesandhands.org Att…" at bounding box center [540, 448] width 372 height 695
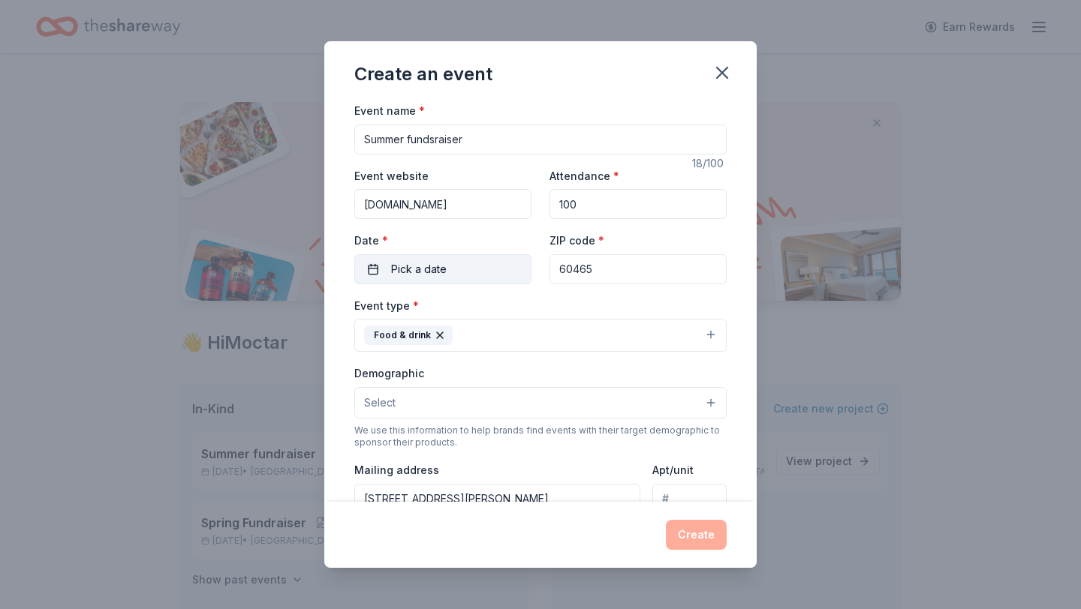
click at [368, 263] on button "Pick a date" at bounding box center [442, 269] width 177 height 30
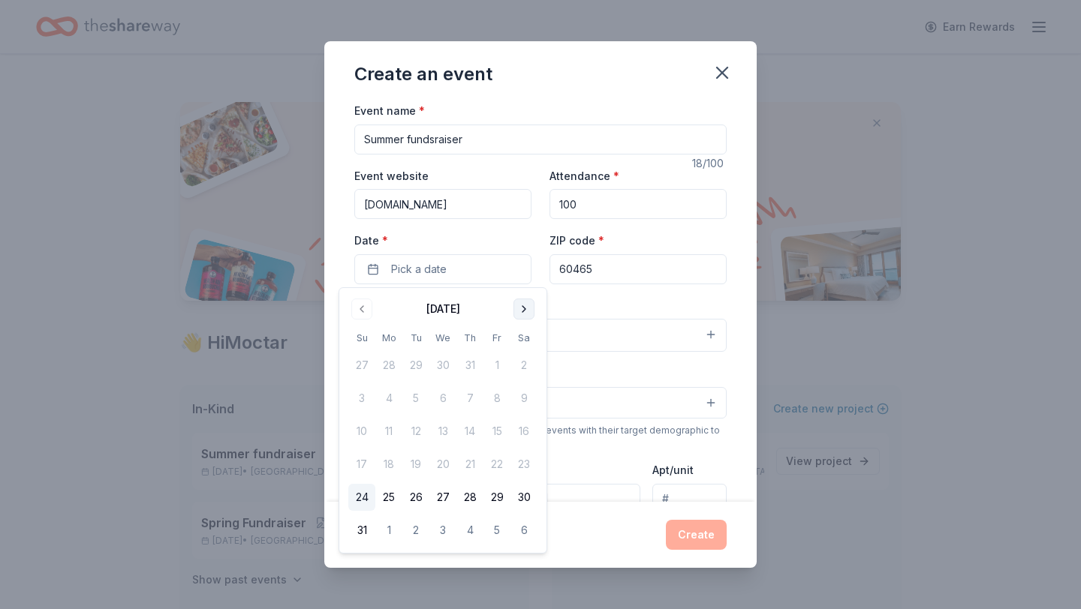
click at [519, 311] on button "Go to next month" at bounding box center [523, 309] width 21 height 21
click at [419, 492] on button "30" at bounding box center [415, 497] width 27 height 27
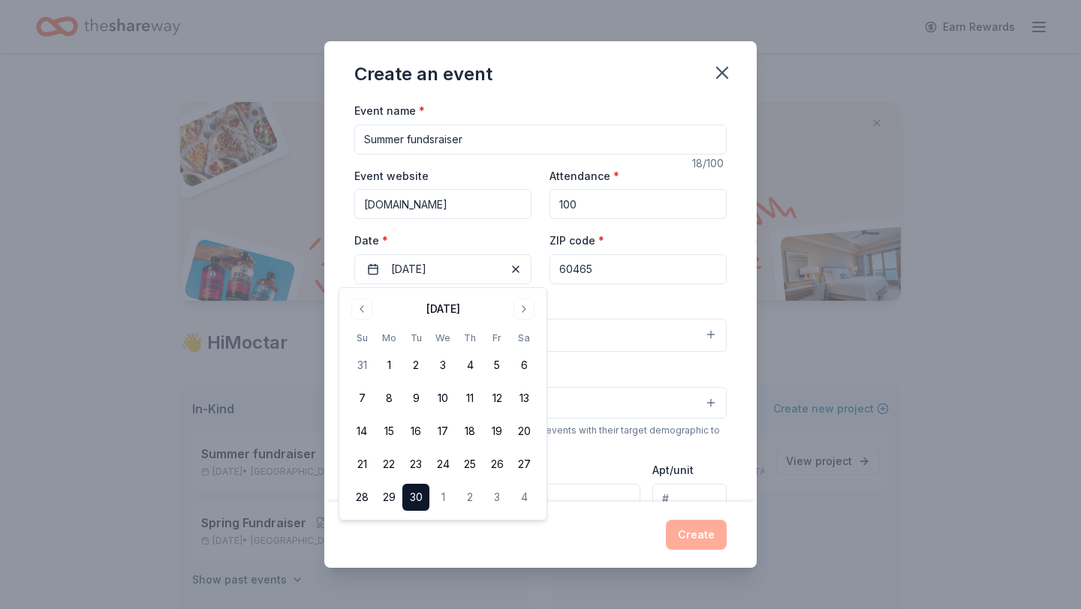
click at [524, 534] on div "Create" at bounding box center [540, 535] width 372 height 30
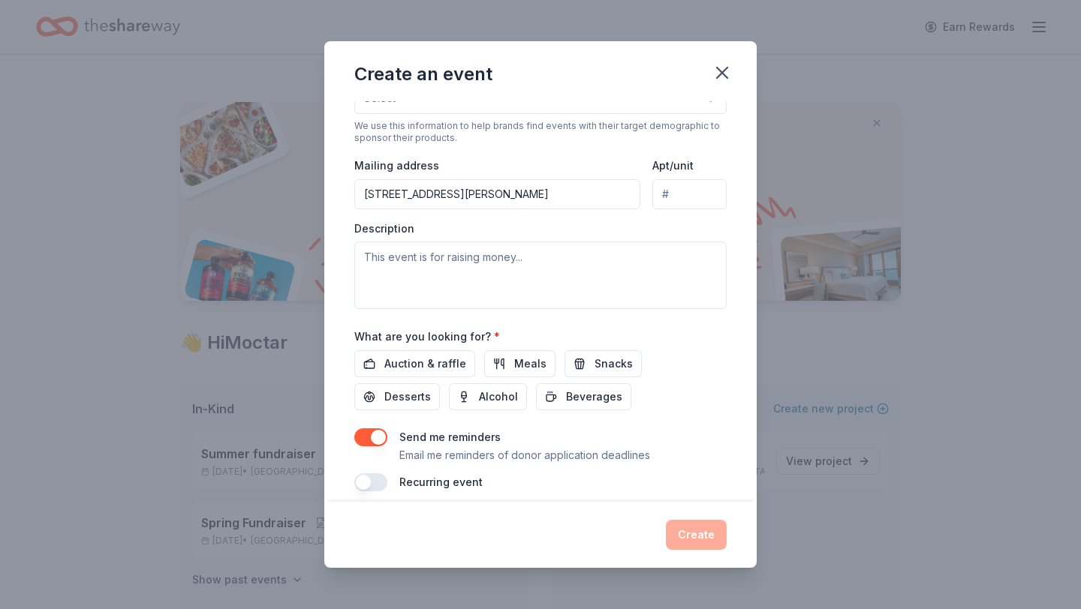
scroll to position [318, 0]
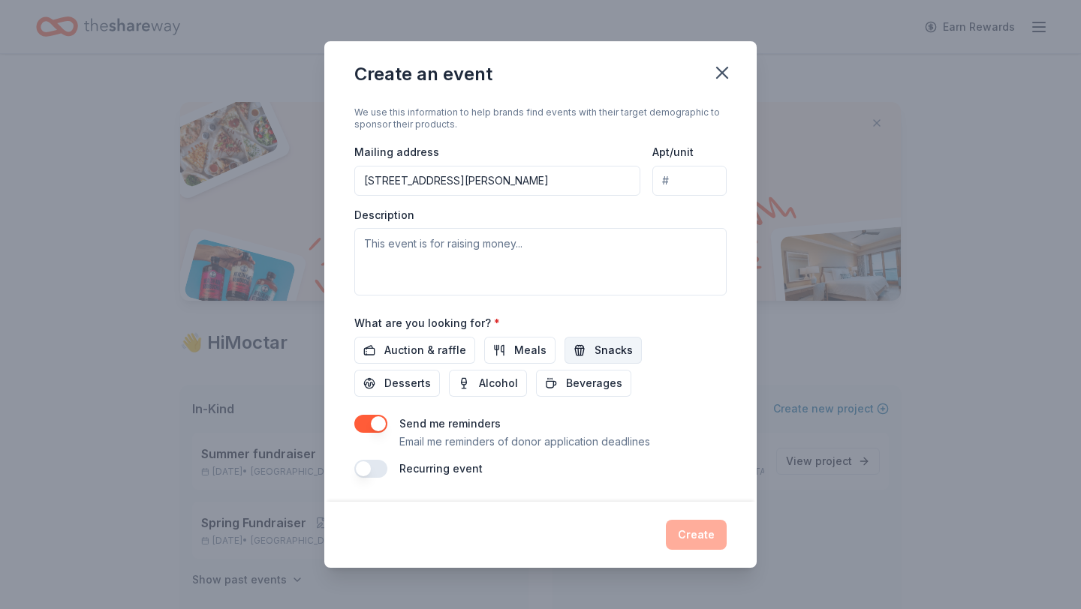
click at [594, 349] on span "Snacks" at bounding box center [613, 350] width 38 height 18
click at [528, 351] on span "Meals" at bounding box center [530, 350] width 32 height 18
click at [690, 528] on button "Create" at bounding box center [696, 535] width 61 height 30
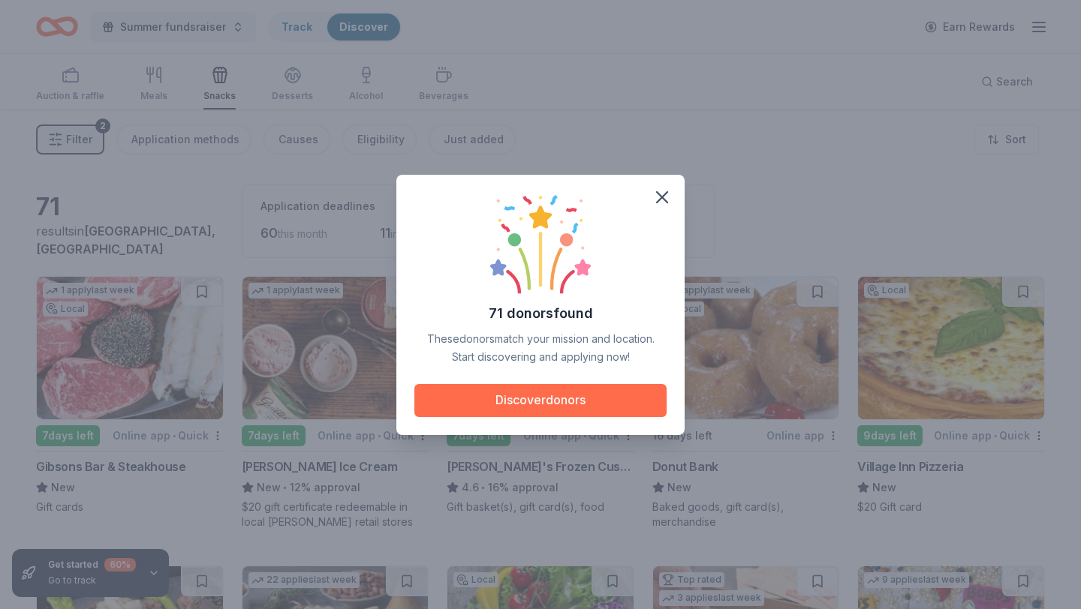
click at [543, 398] on button "Discover donors" at bounding box center [540, 400] width 252 height 33
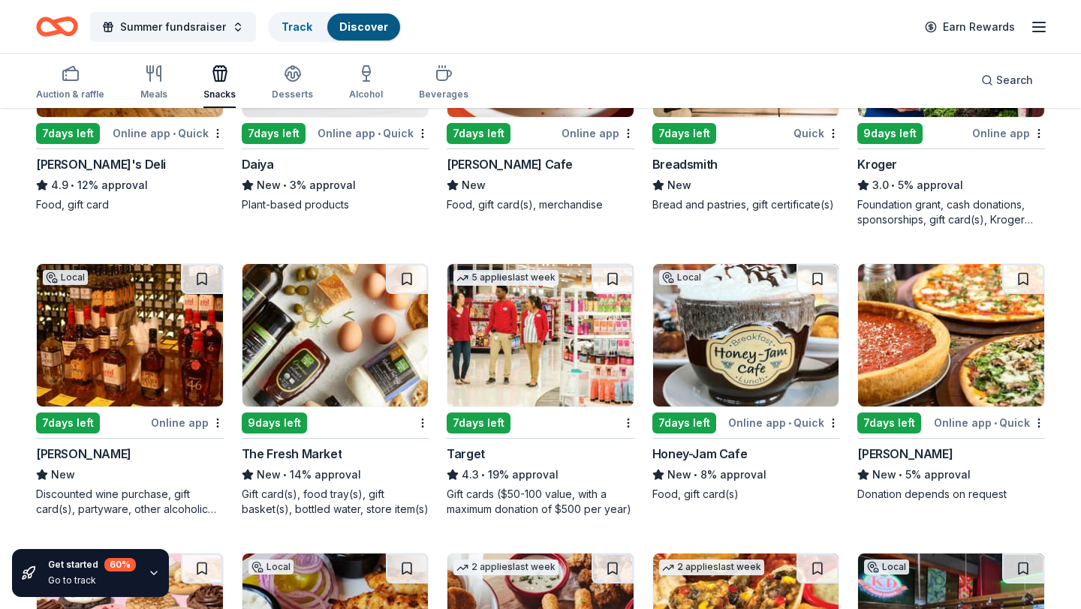
scroll to position [1433, 0]
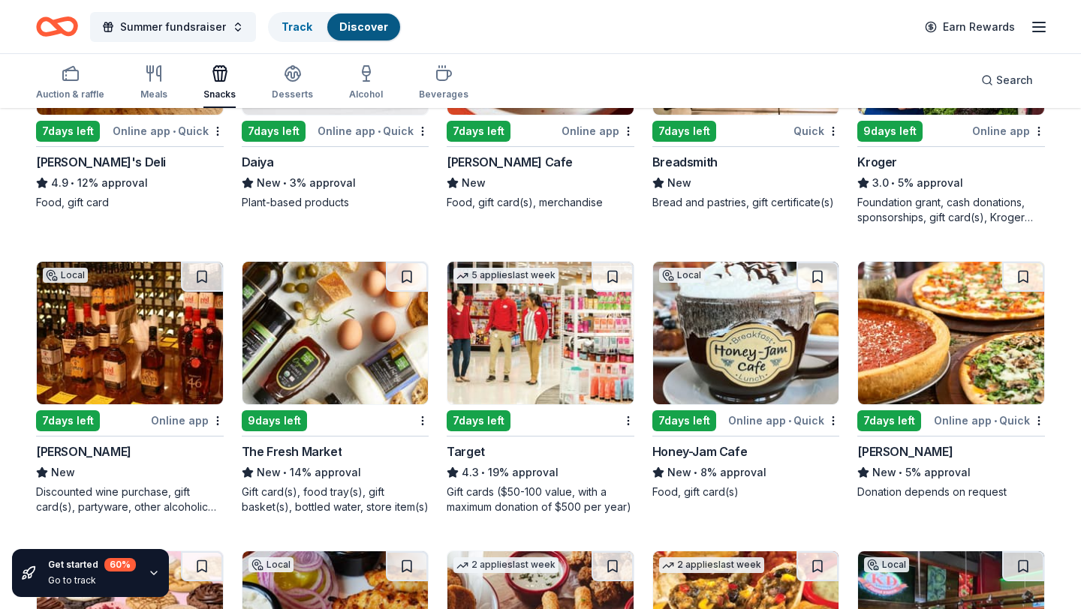
click at [529, 320] on img at bounding box center [540, 333] width 186 height 143
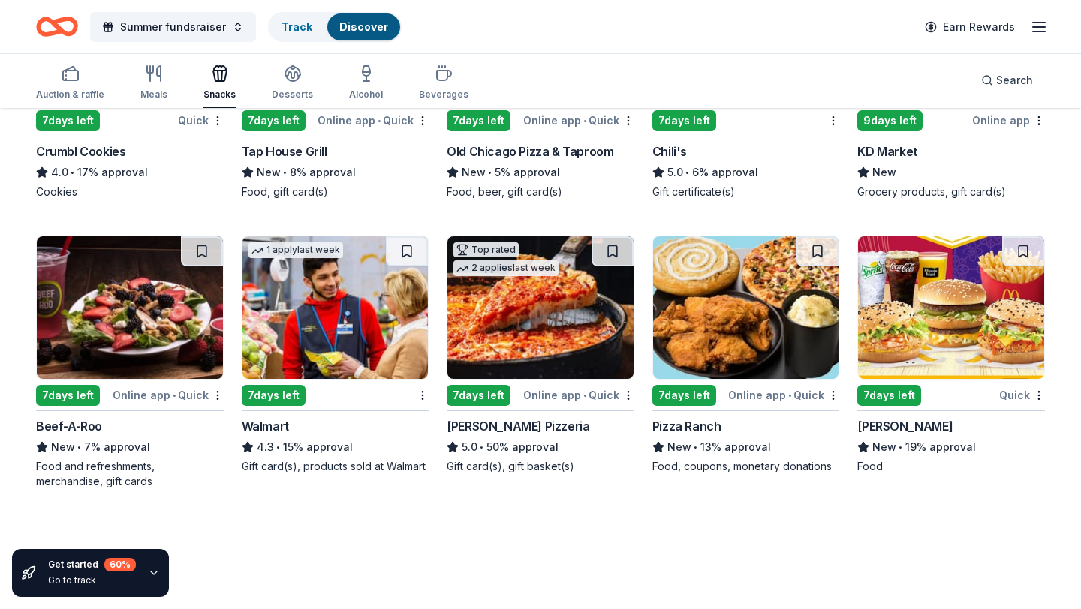
scroll to position [2024, 0]
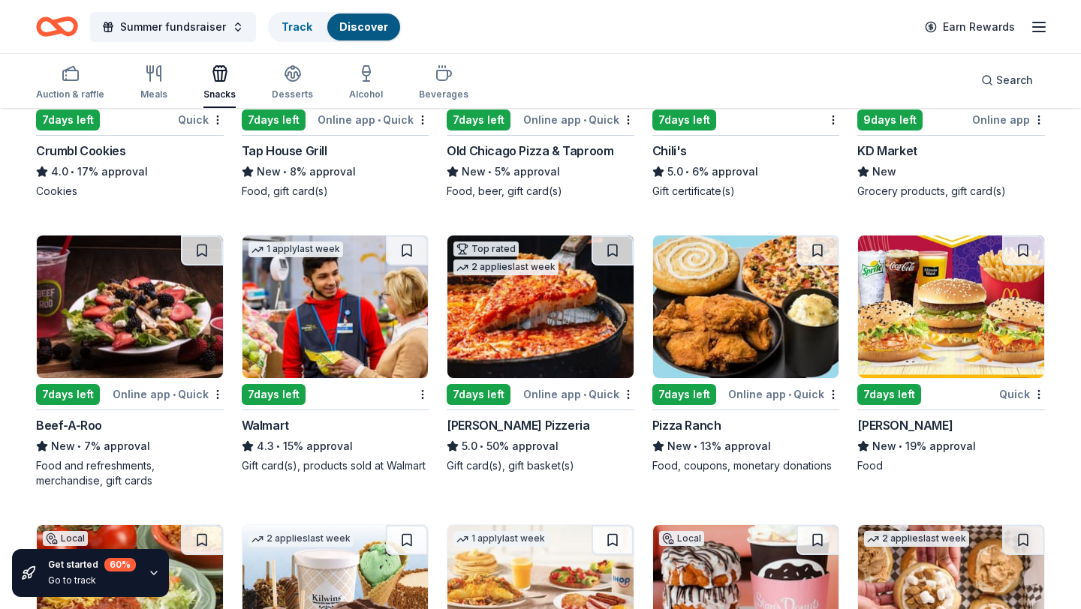
click at [320, 299] on img at bounding box center [335, 307] width 186 height 143
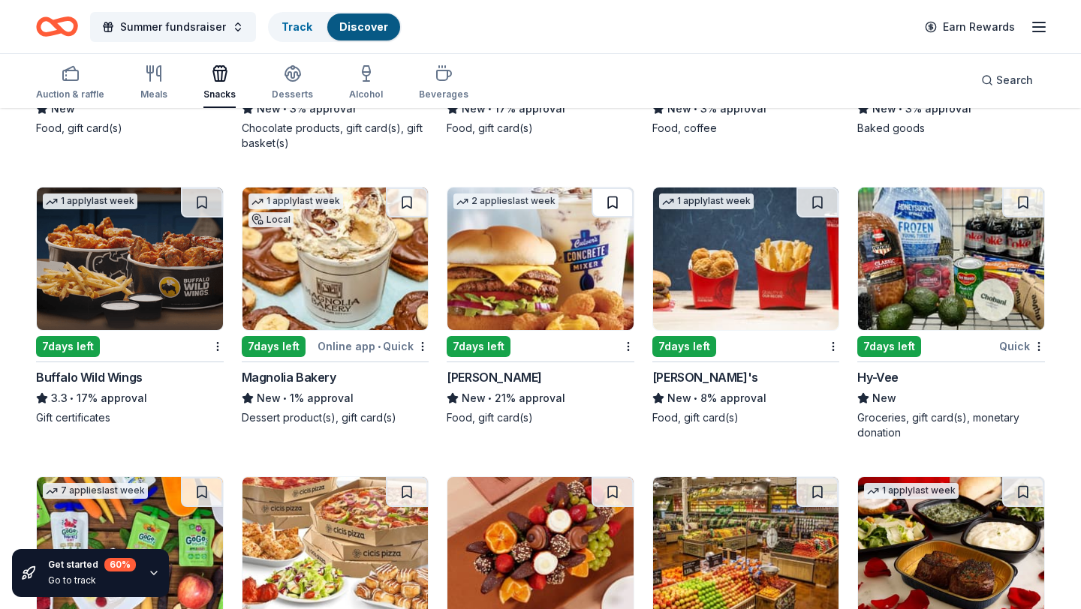
scroll to position [2654, 0]
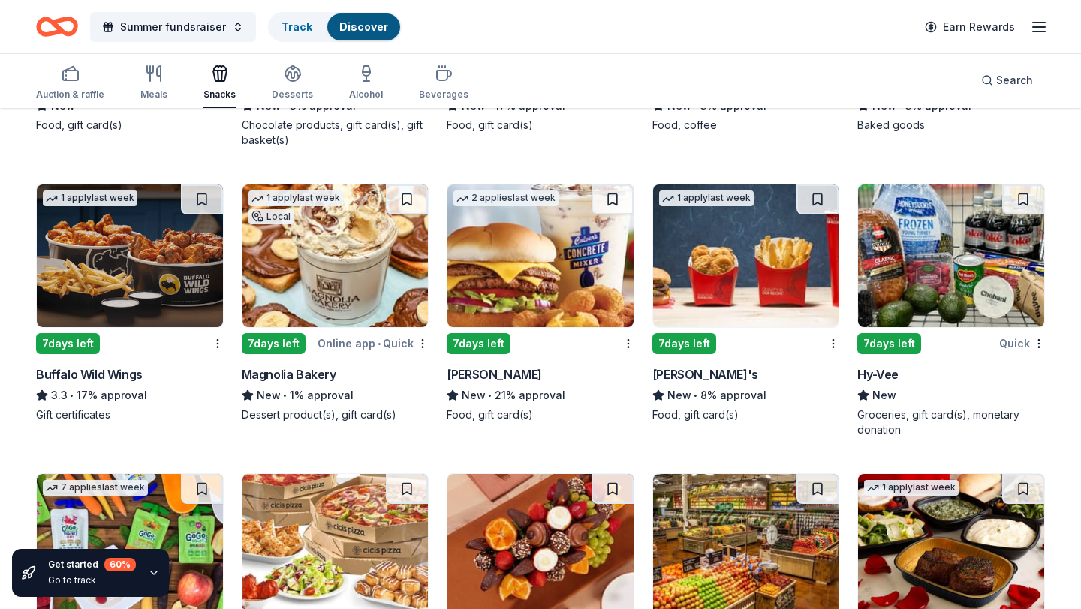
click at [134, 260] on img at bounding box center [130, 256] width 186 height 143
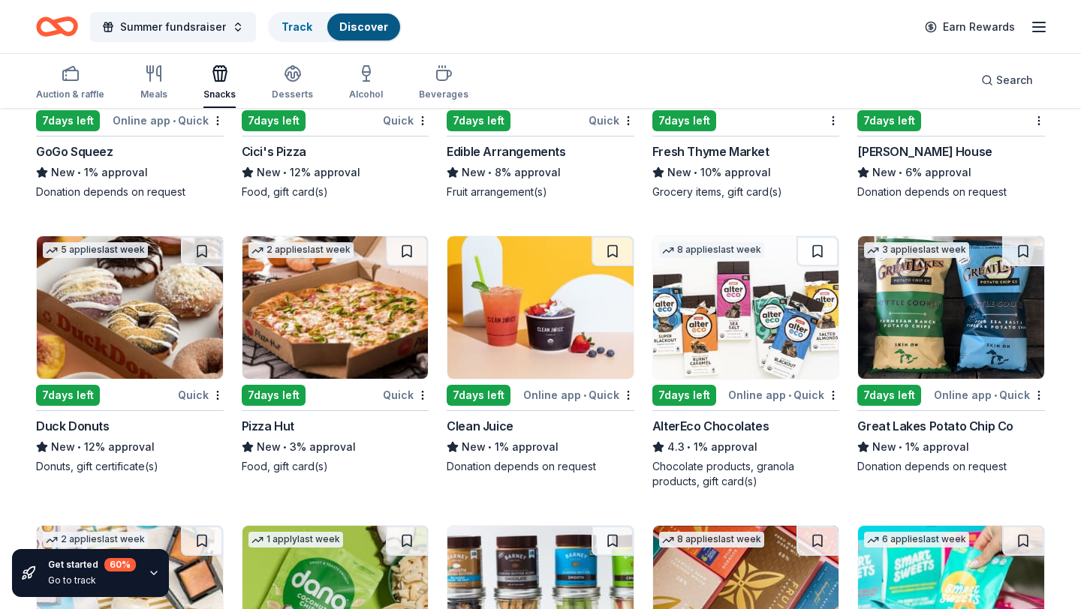
scroll to position [3174, 0]
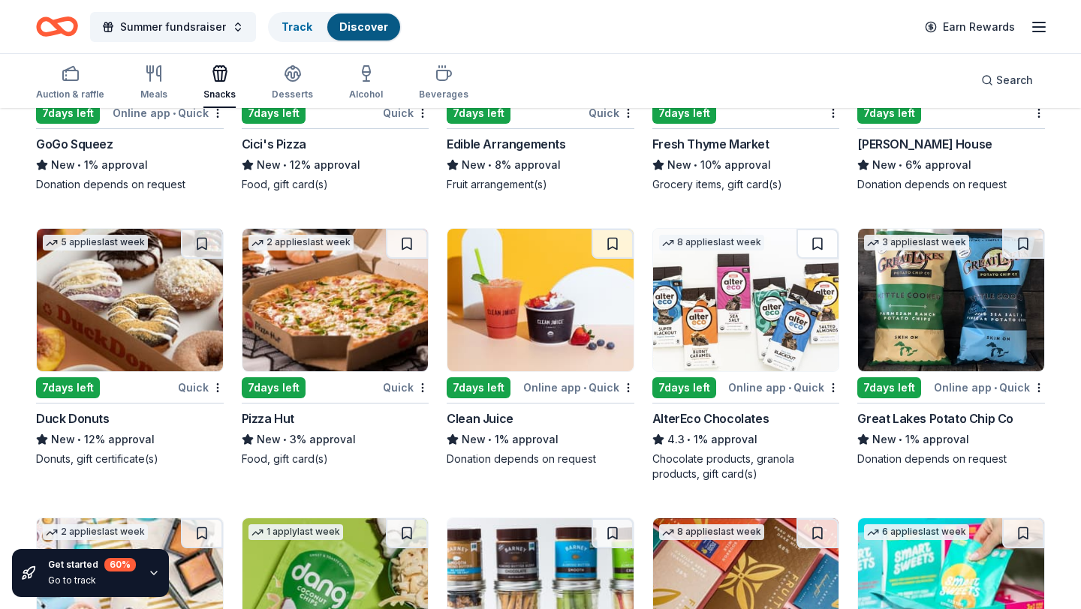
click at [114, 278] on img at bounding box center [130, 300] width 186 height 143
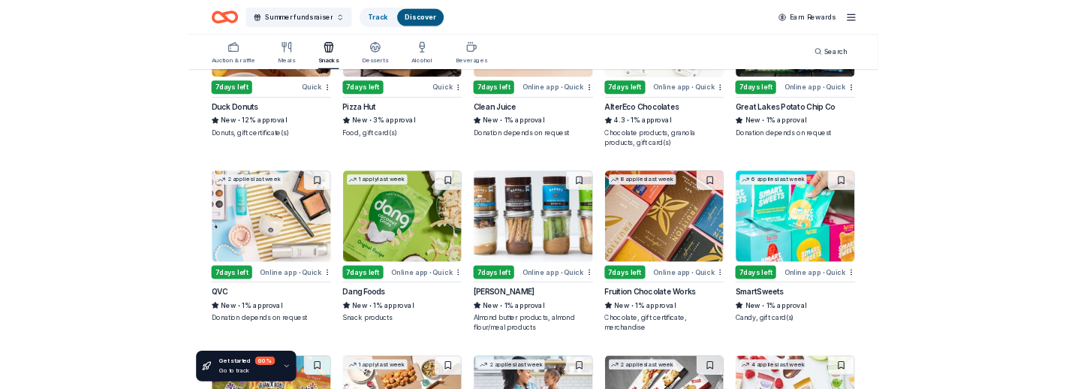
scroll to position [3420, 0]
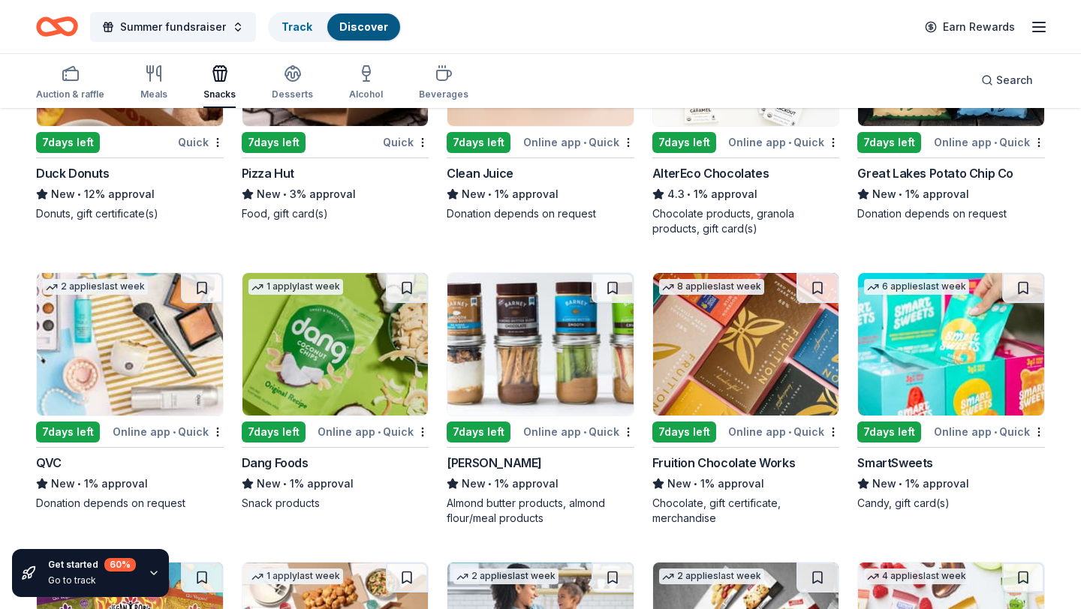
click at [939, 357] on img at bounding box center [951, 344] width 186 height 143
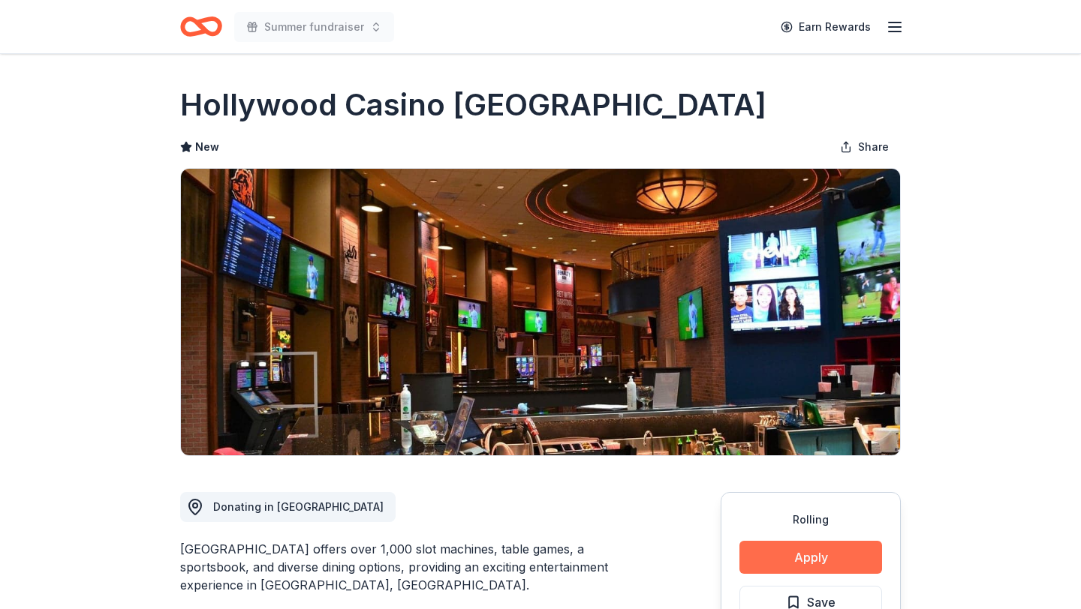
click at [789, 550] on button "Apply" at bounding box center [810, 557] width 143 height 33
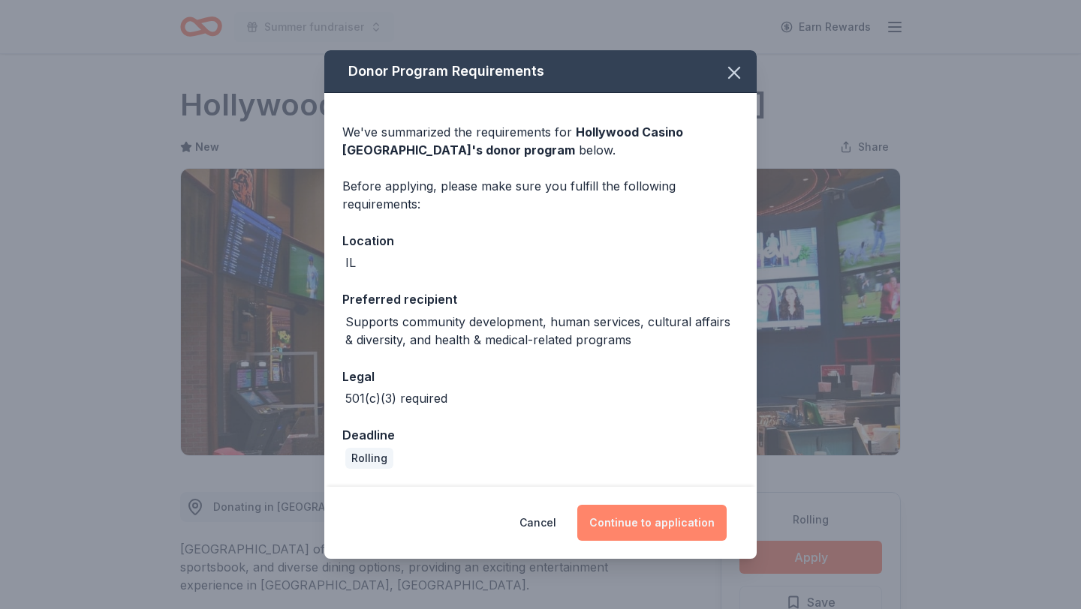
click at [666, 518] on button "Continue to application" at bounding box center [651, 523] width 149 height 36
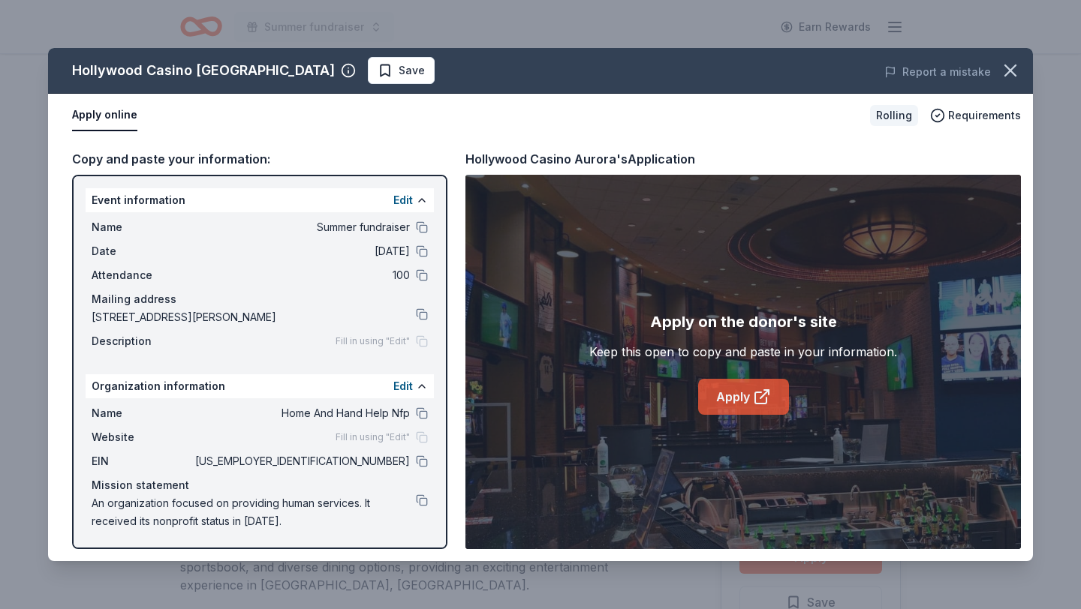
click at [750, 410] on link "Apply" at bounding box center [743, 397] width 91 height 36
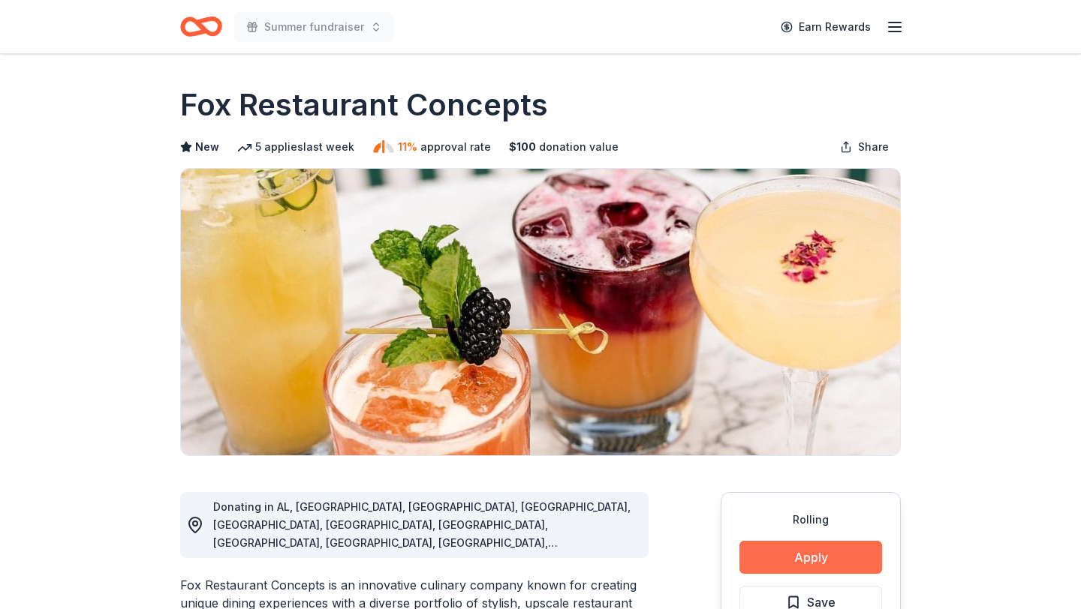
click at [825, 563] on button "Apply" at bounding box center [810, 557] width 143 height 33
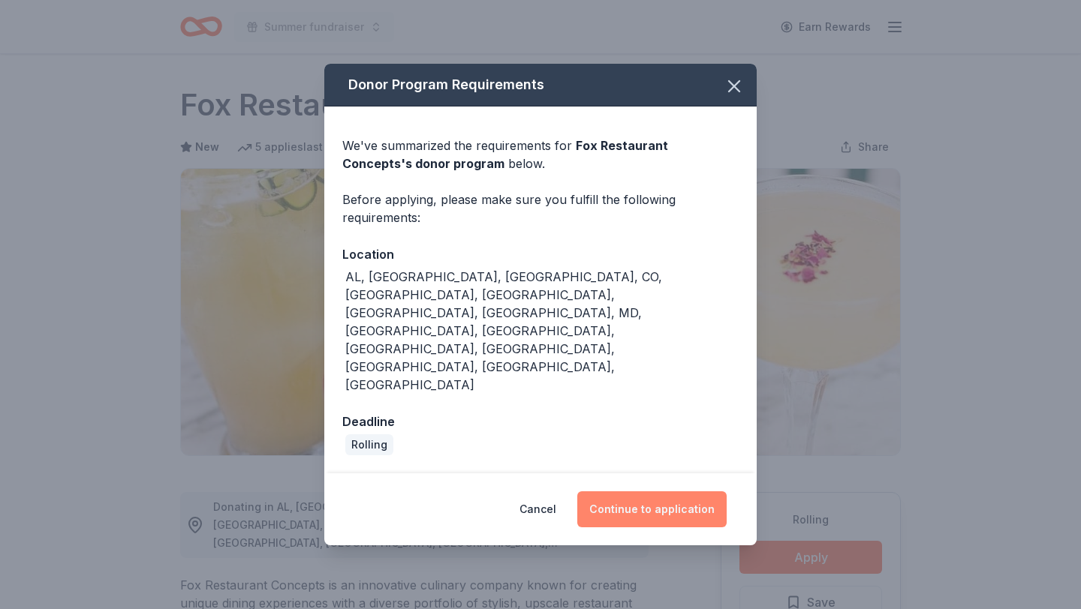
click at [650, 492] on button "Continue to application" at bounding box center [651, 510] width 149 height 36
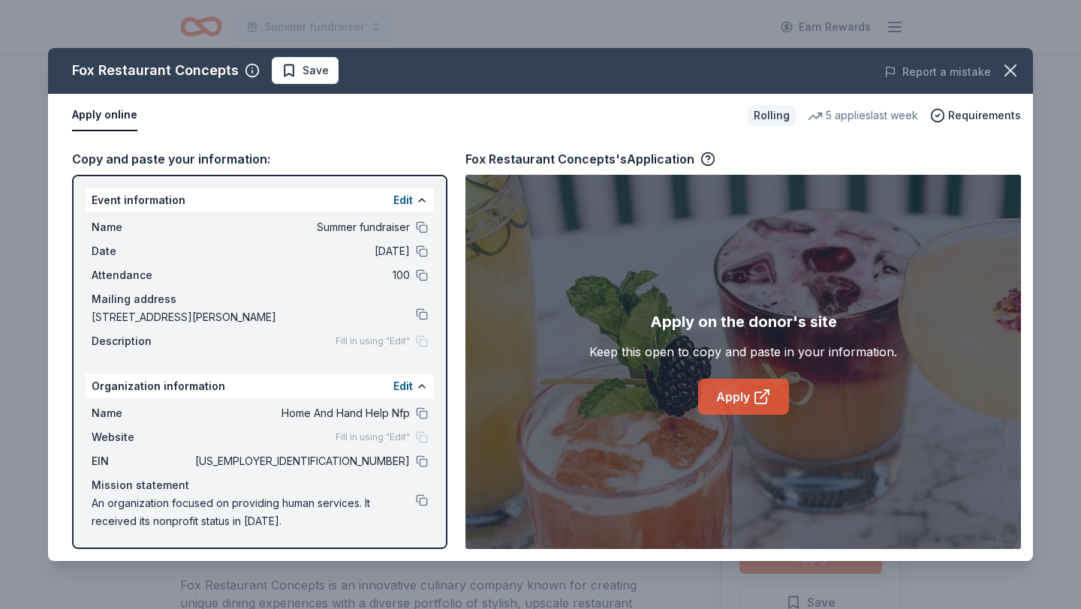
click at [757, 404] on icon at bounding box center [762, 397] width 18 height 18
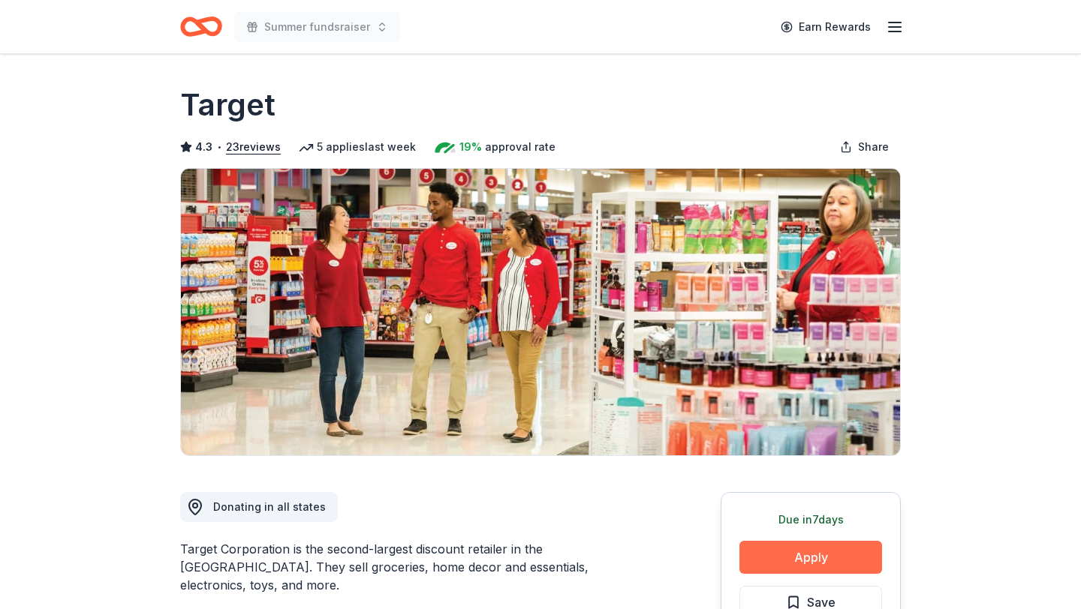
click at [800, 561] on button "Apply" at bounding box center [810, 557] width 143 height 33
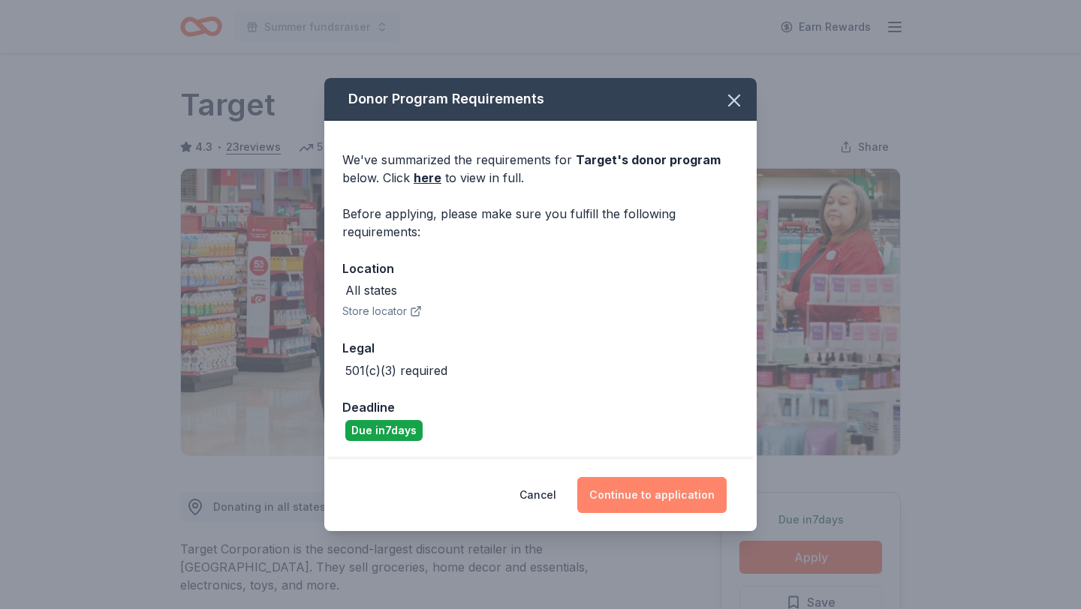
click at [639, 498] on button "Continue to application" at bounding box center [651, 495] width 149 height 36
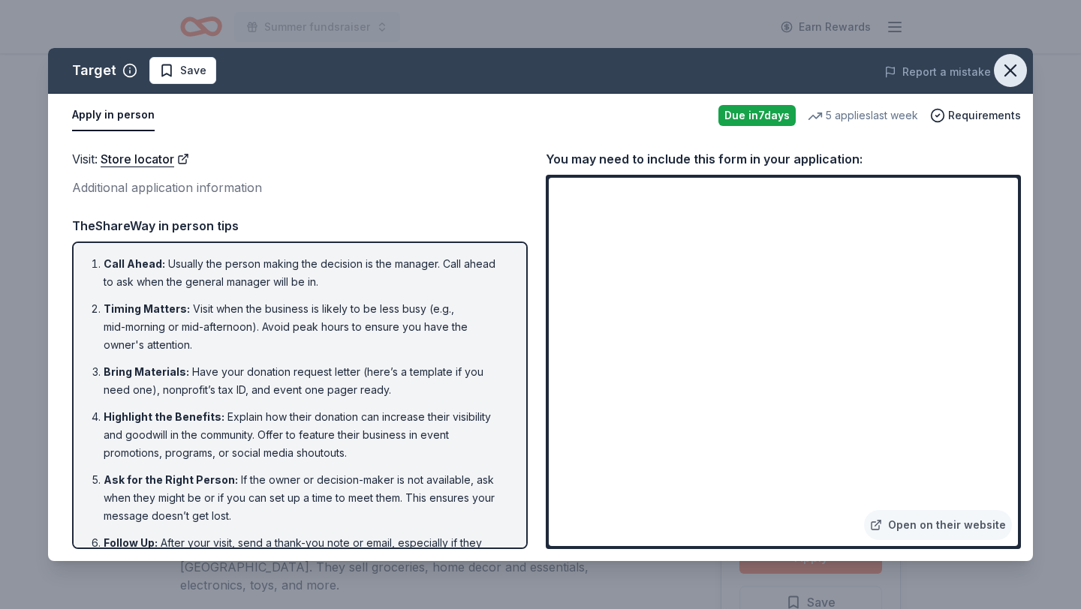
click at [1009, 65] on icon "button" at bounding box center [1010, 70] width 21 height 21
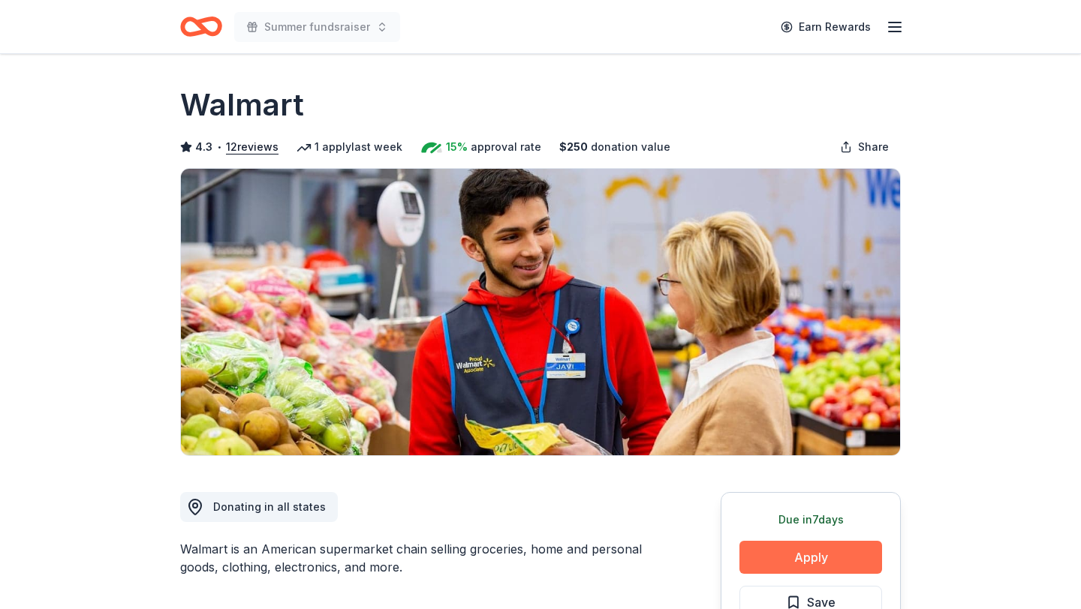
click at [795, 549] on button "Apply" at bounding box center [810, 557] width 143 height 33
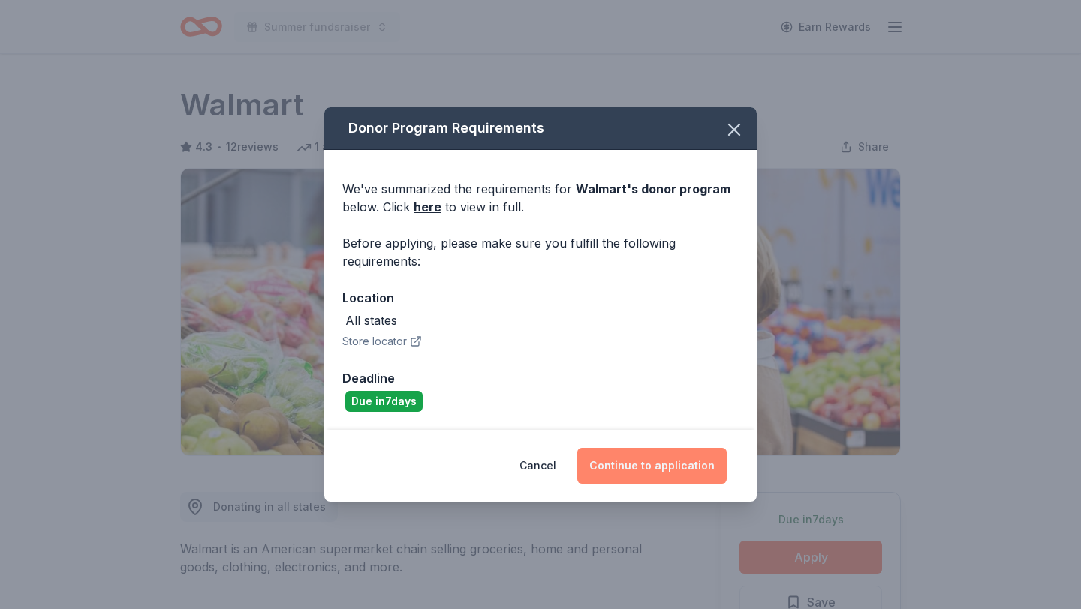
click at [630, 455] on button "Continue to application" at bounding box center [651, 466] width 149 height 36
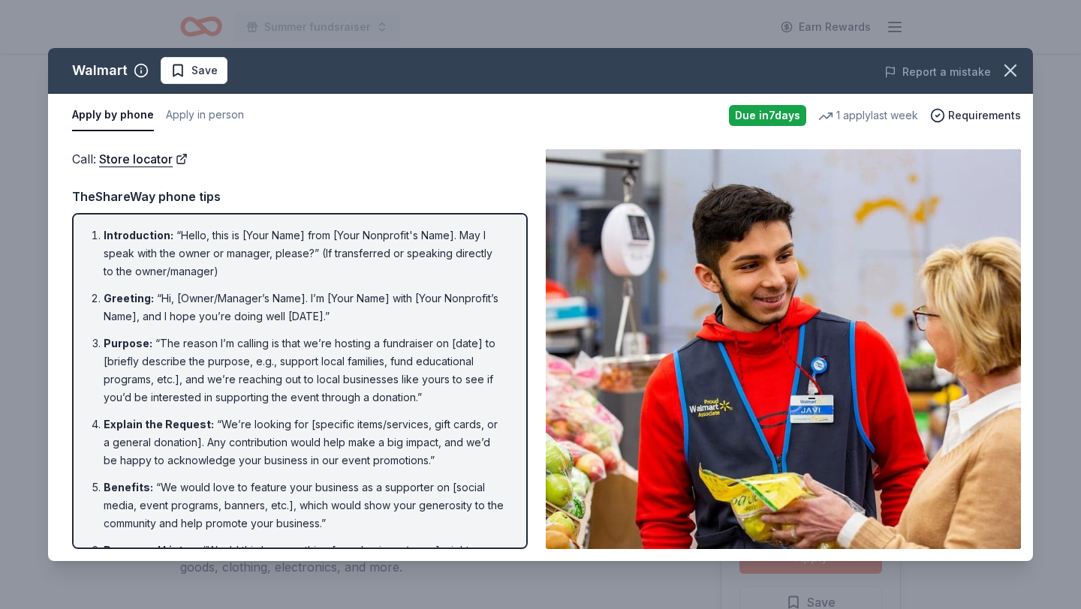
click at [275, 230] on li "Introduction : “Hello, this is [Your Name] from [Your Nonprofit's Name]. May I …" at bounding box center [304, 254] width 401 height 54
click at [1016, 71] on icon "button" at bounding box center [1010, 70] width 21 height 21
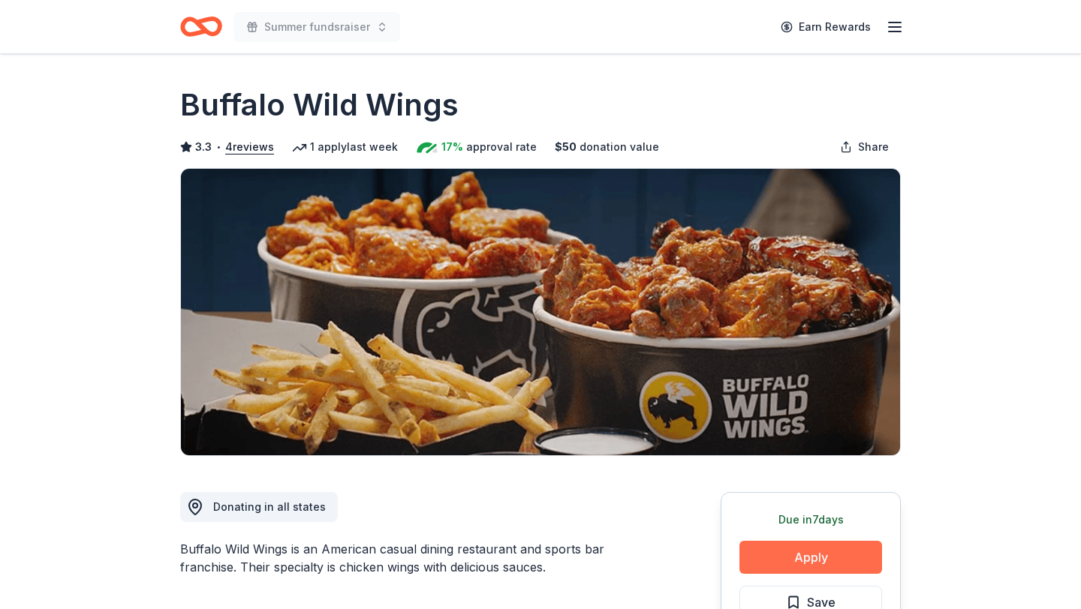
click at [846, 557] on button "Apply" at bounding box center [810, 557] width 143 height 33
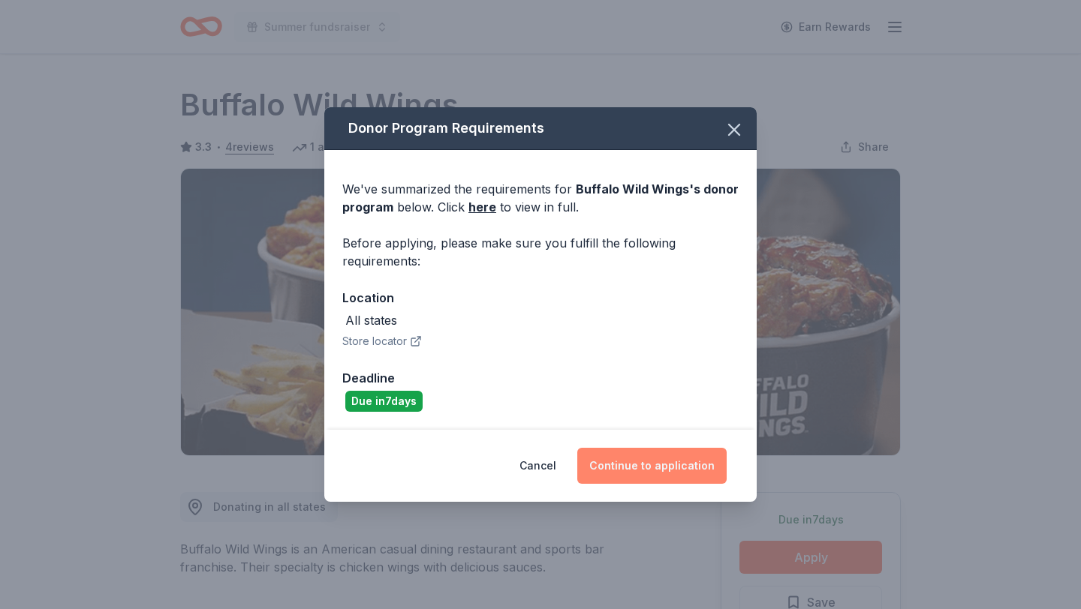
click at [654, 462] on button "Continue to application" at bounding box center [651, 466] width 149 height 36
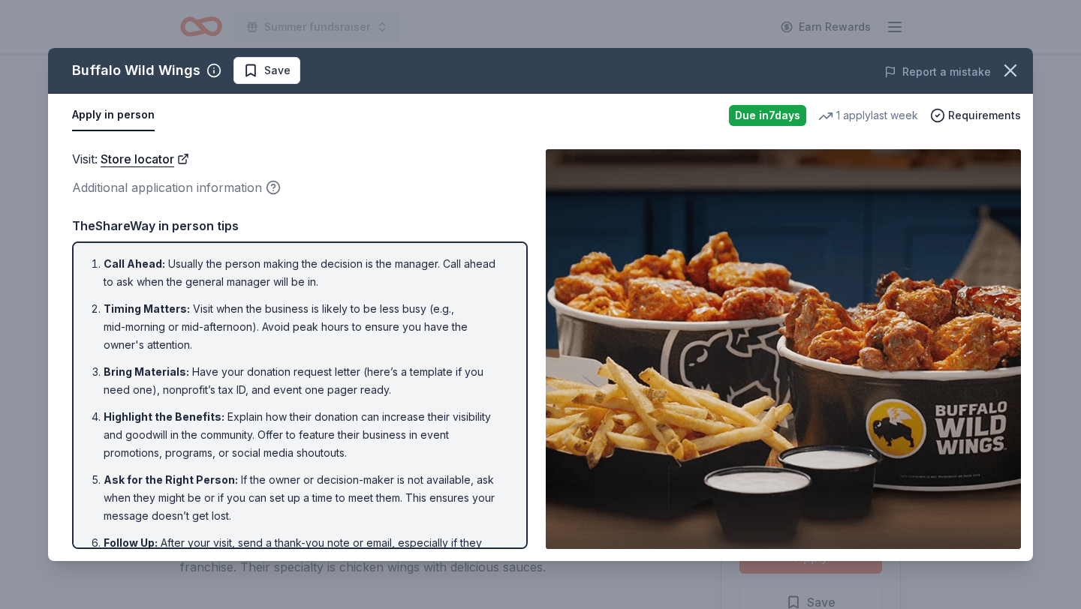
scroll to position [53, 0]
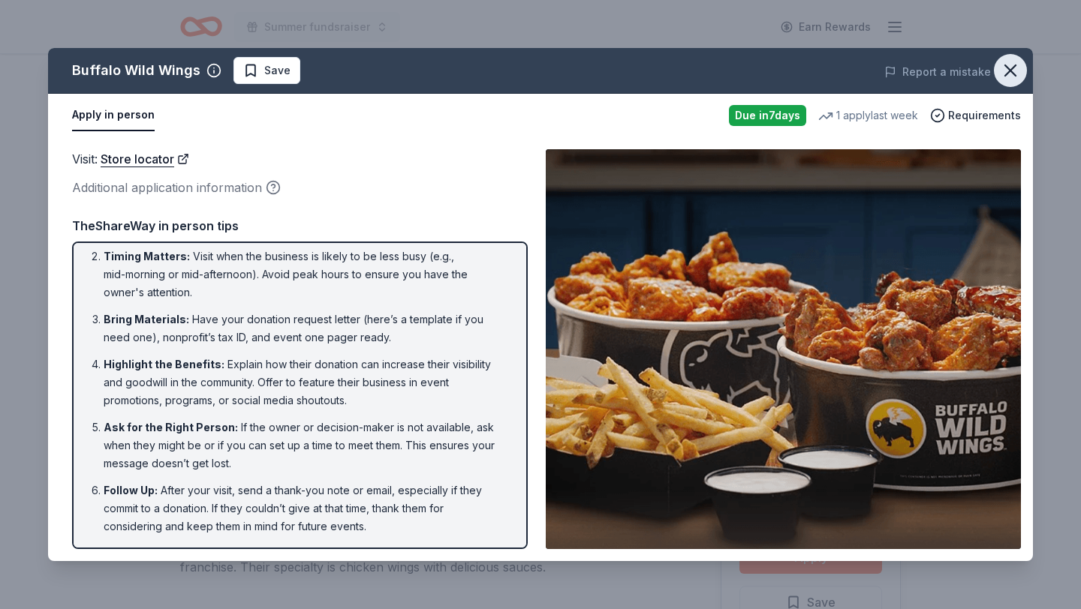
click at [1013, 74] on icon "button" at bounding box center [1010, 70] width 11 height 11
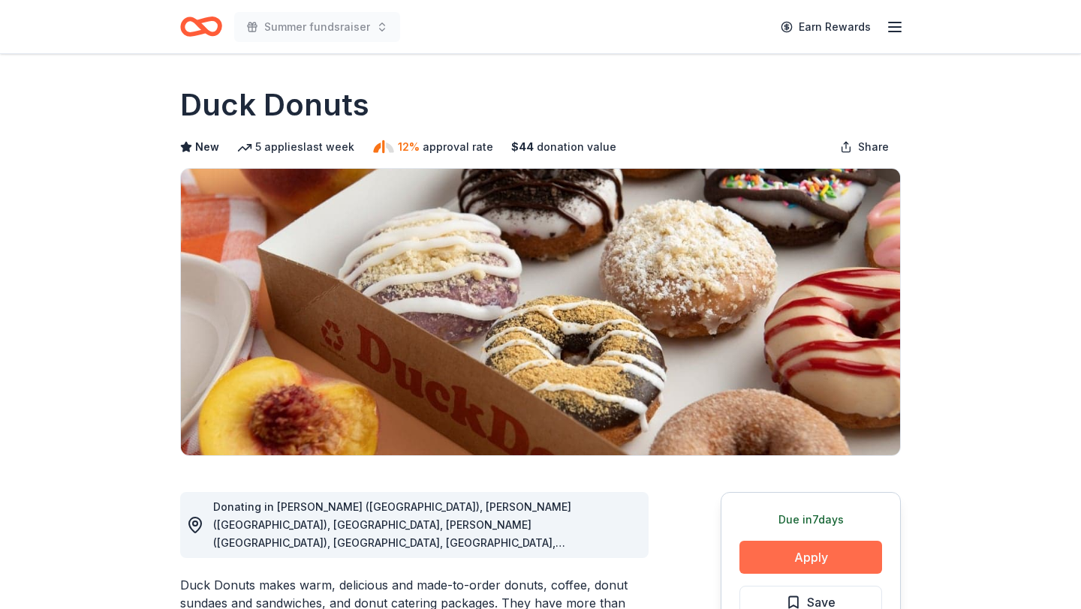
click at [816, 561] on button "Apply" at bounding box center [810, 557] width 143 height 33
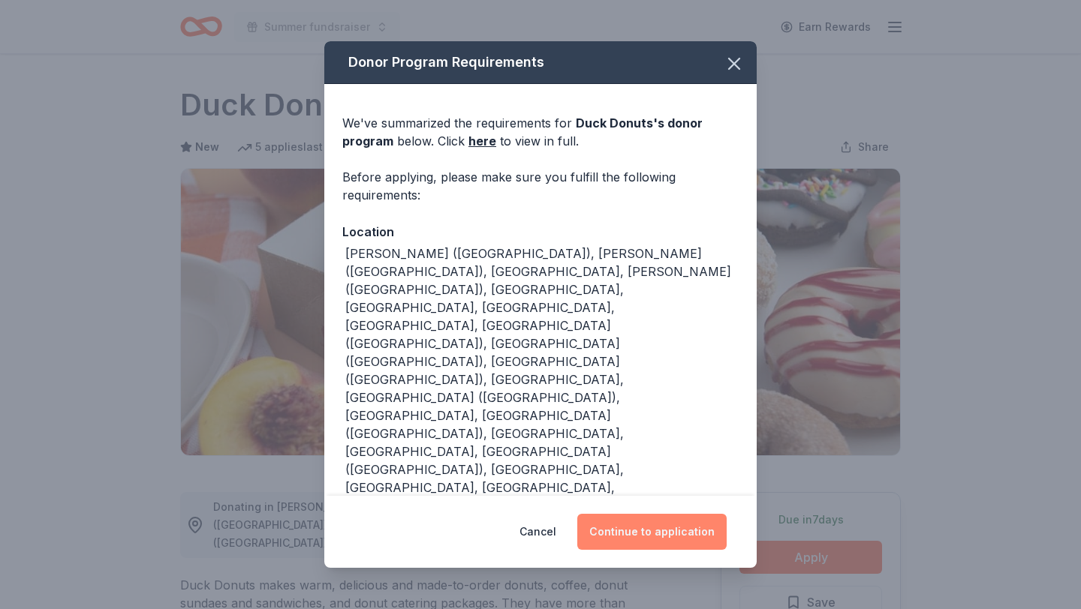
click at [634, 514] on button "Continue to application" at bounding box center [651, 532] width 149 height 36
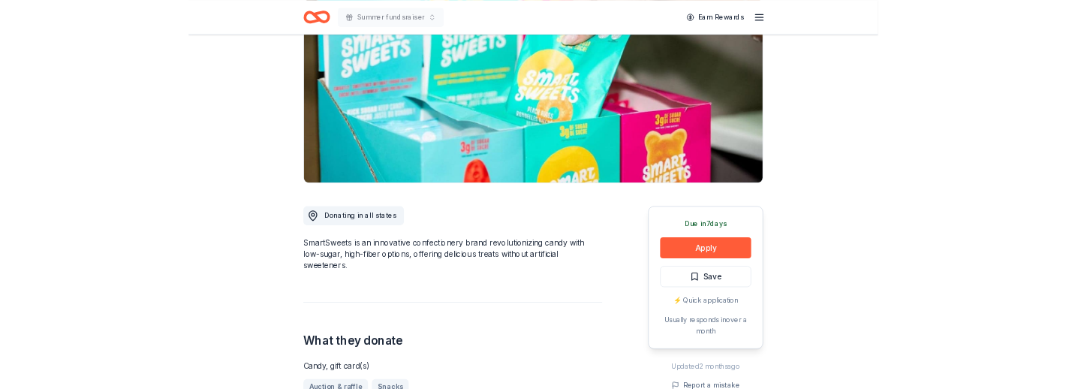
scroll to position [175, 0]
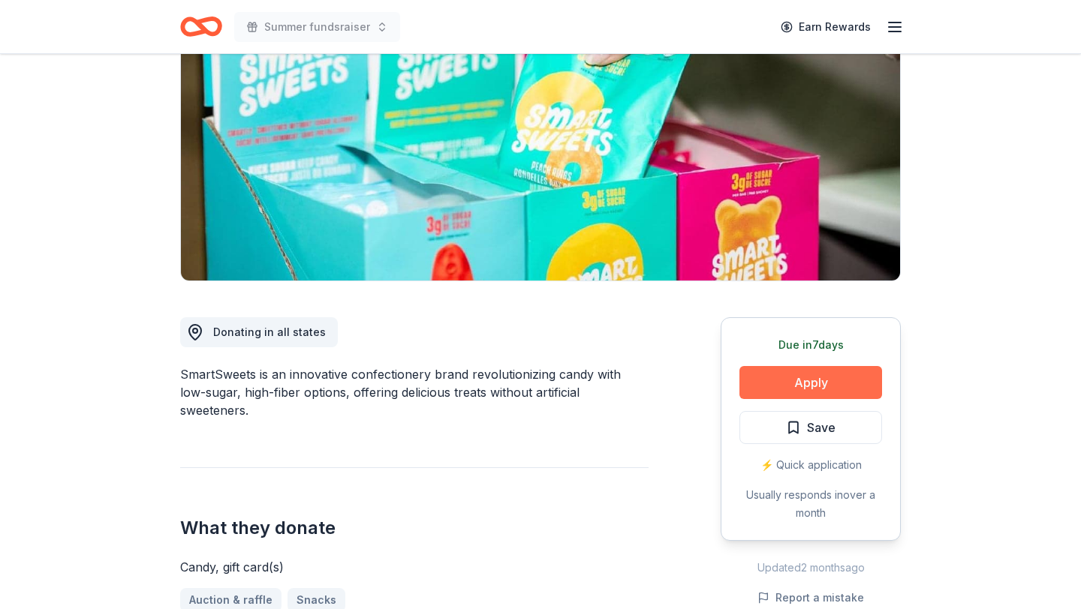
click at [812, 396] on button "Apply" at bounding box center [810, 382] width 143 height 33
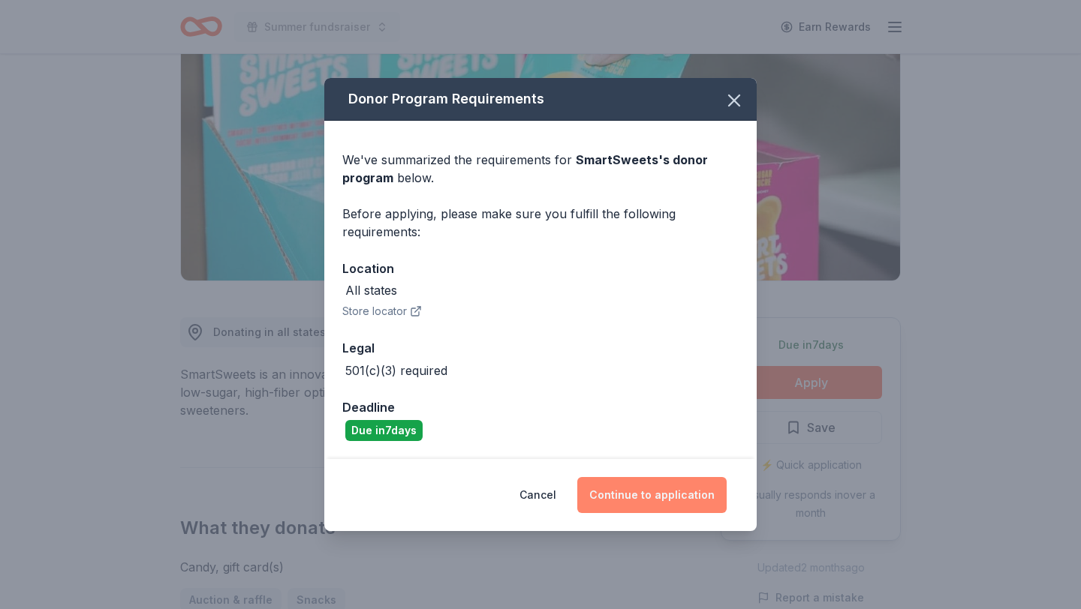
click at [689, 492] on button "Continue to application" at bounding box center [651, 495] width 149 height 36
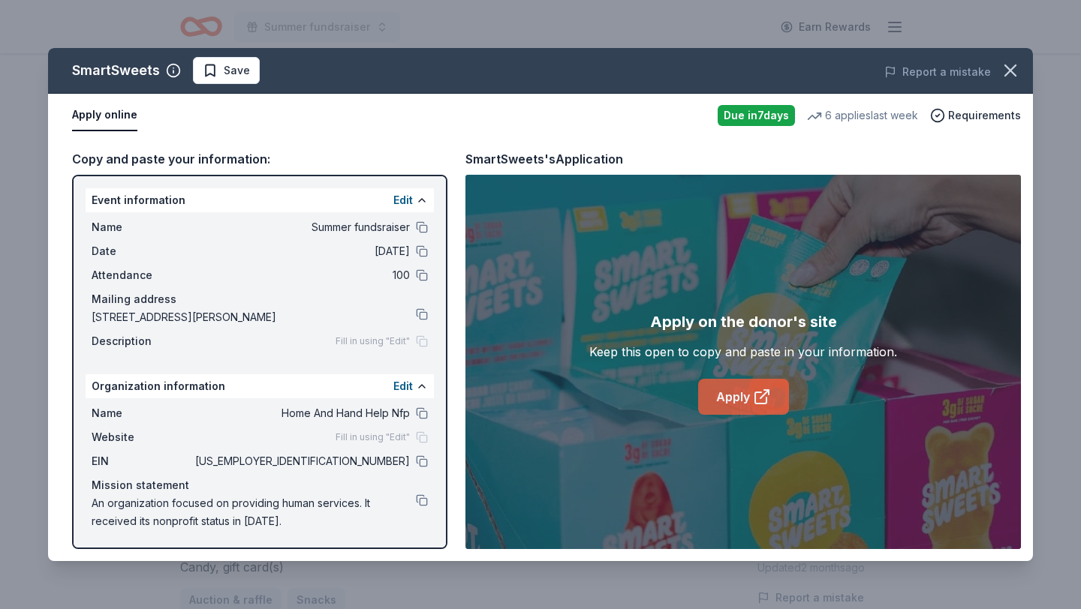
click at [738, 401] on link "Apply" at bounding box center [743, 397] width 91 height 36
